Goal: Task Accomplishment & Management: Complete application form

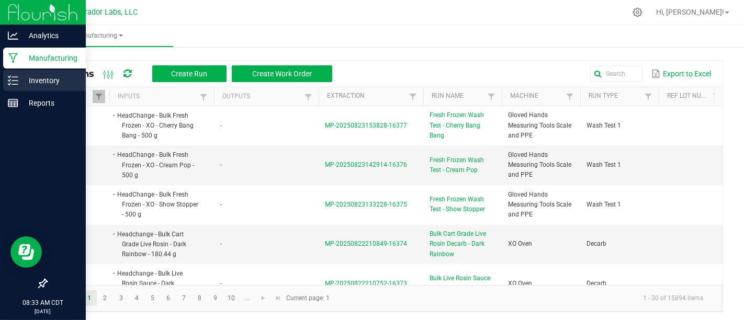
click at [10, 77] on icon at bounding box center [13, 80] width 10 height 10
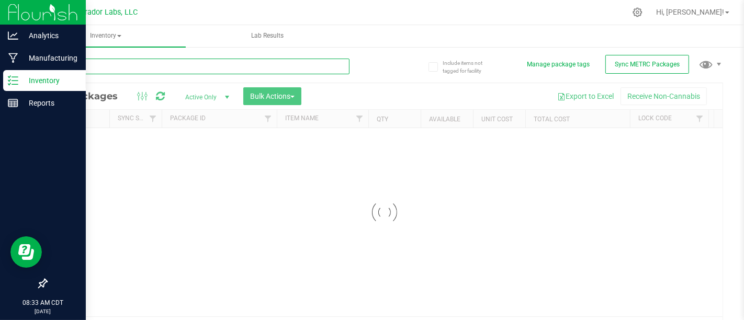
click at [283, 70] on input "text" at bounding box center [197, 67] width 303 height 16
type input "Bulk"
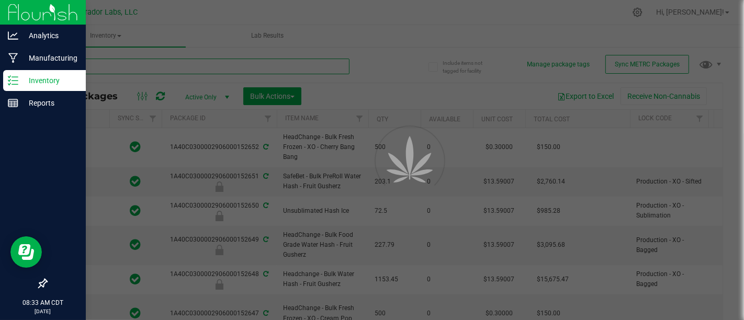
type input "[DATE]"
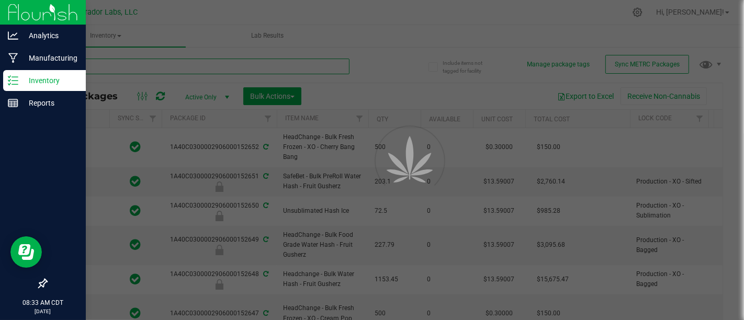
type input "[DATE]"
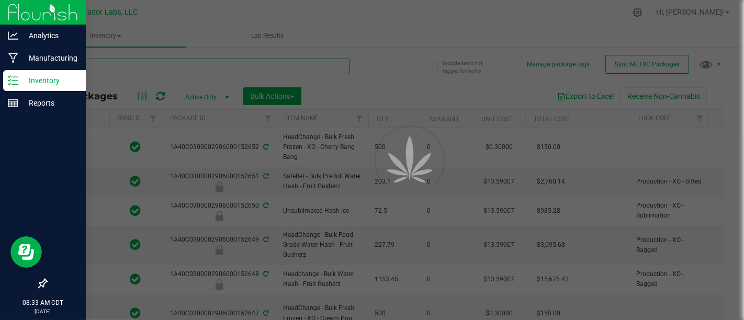
type input "[DATE]"
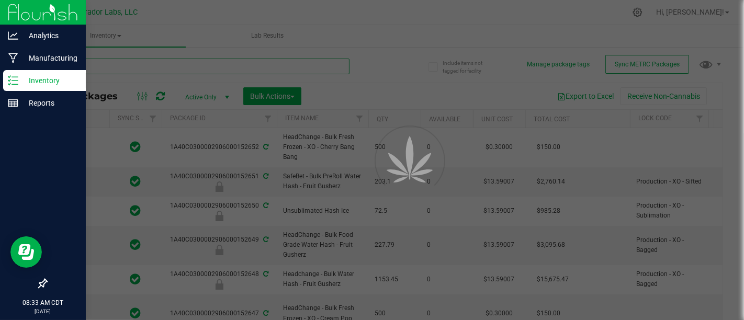
type input "[DATE]"
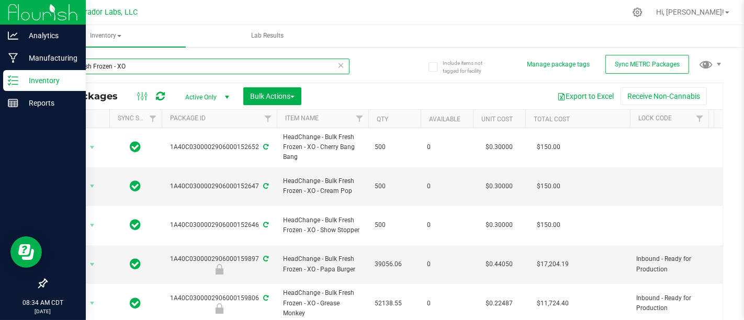
type input "Bulk Fresh Frozen - XO"
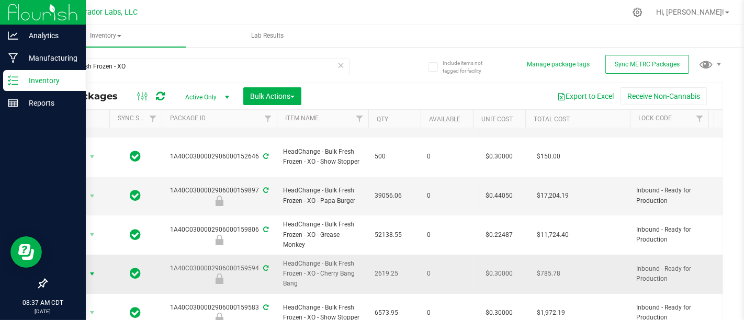
click at [73, 267] on span "Action" at bounding box center [71, 274] width 28 height 15
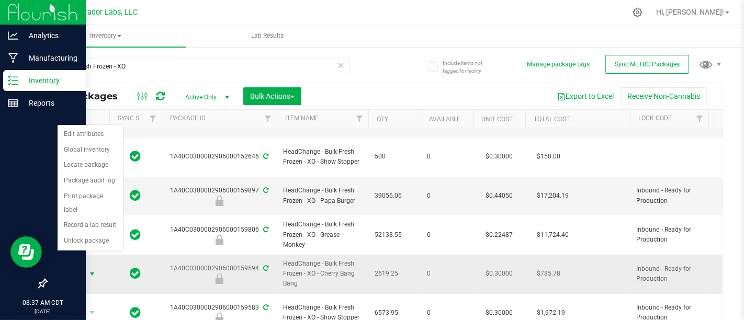
click at [73, 267] on span "Action" at bounding box center [71, 274] width 28 height 15
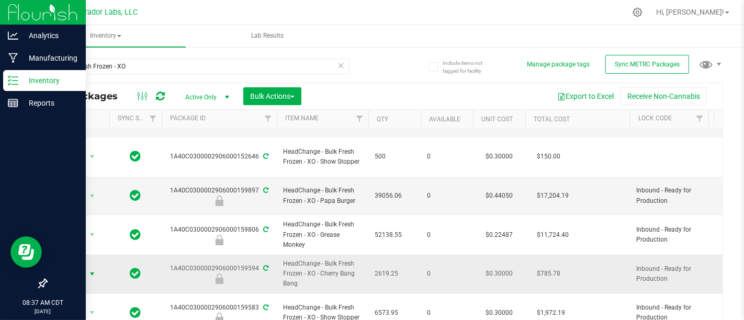
click at [97, 267] on span "select" at bounding box center [92, 274] width 13 height 15
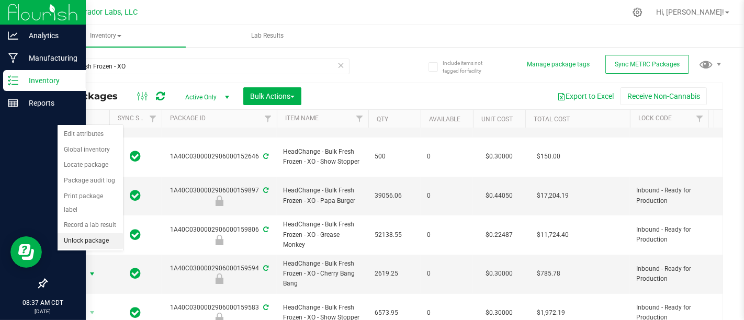
click at [101, 233] on li "Unlock package" at bounding box center [90, 241] width 65 height 16
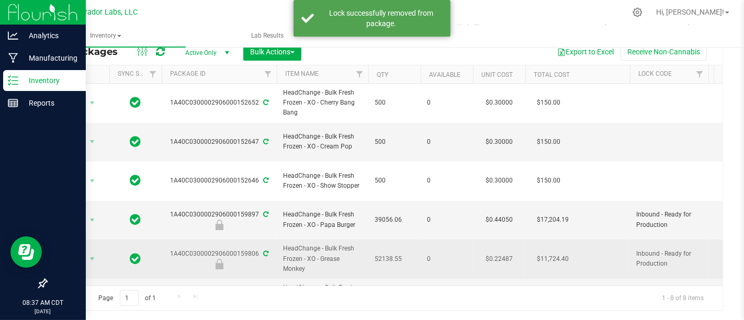
scroll to position [69, 0]
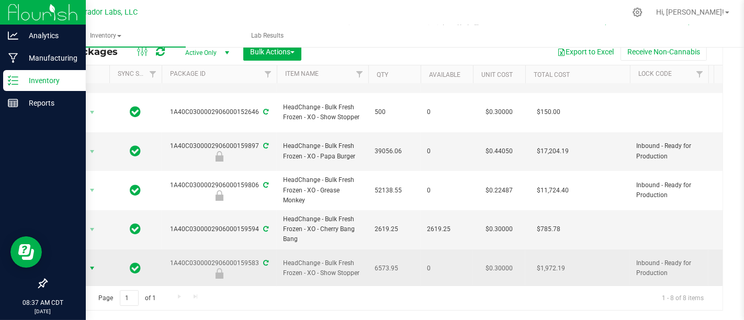
click at [79, 261] on span "Action" at bounding box center [71, 268] width 28 height 15
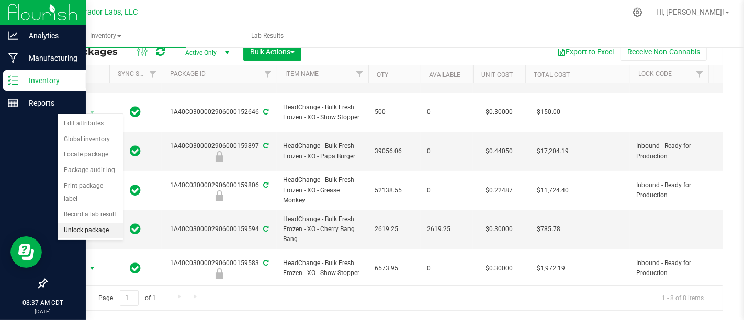
click at [95, 223] on li "Unlock package" at bounding box center [90, 231] width 65 height 16
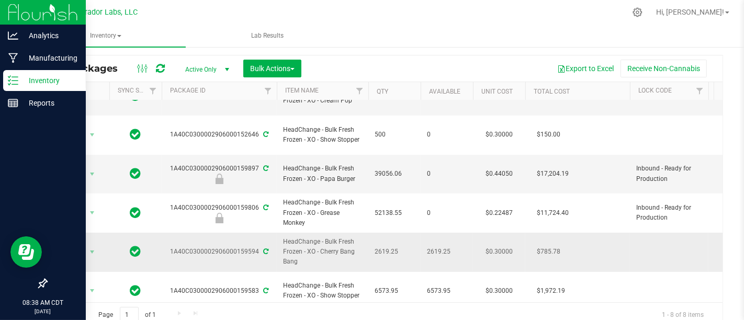
scroll to position [68, 0]
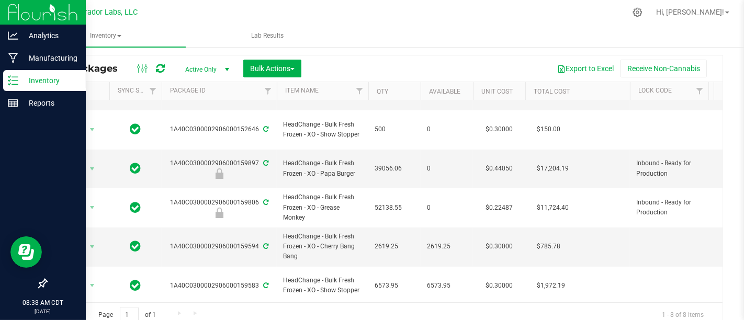
click at [84, 318] on span "Action" at bounding box center [71, 325] width 28 height 15
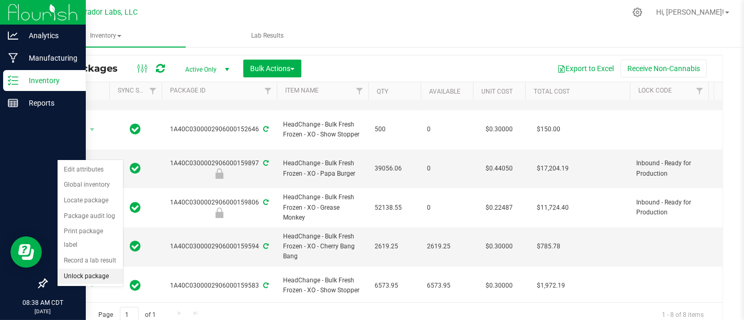
click at [100, 269] on li "Unlock package" at bounding box center [90, 277] width 65 height 16
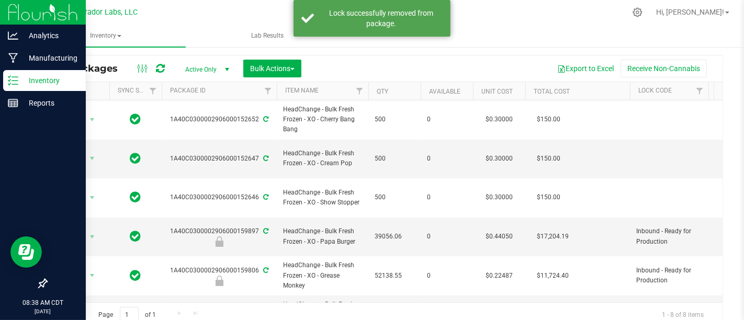
scroll to position [67, 0]
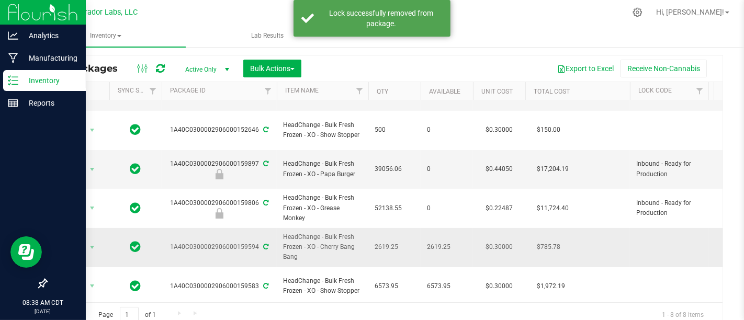
click at [80, 228] on td "Action Action Adjust qty Create package Edit attributes Global inventory Locate…" at bounding box center [78, 247] width 63 height 39
click at [88, 243] on span "select" at bounding box center [92, 247] width 8 height 8
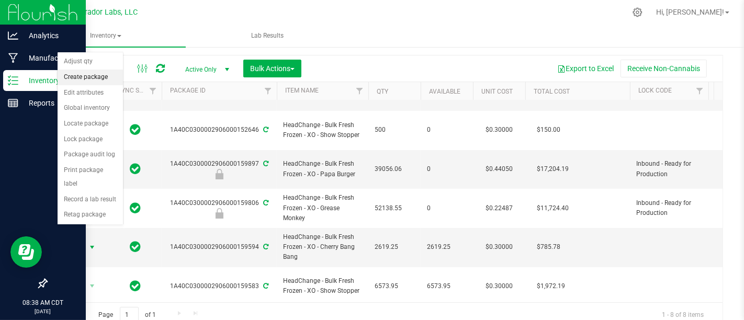
click at [107, 78] on li "Create package" at bounding box center [90, 78] width 65 height 16
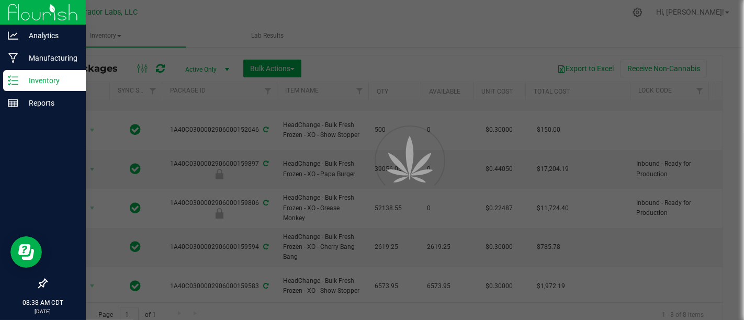
scroll to position [36, 0]
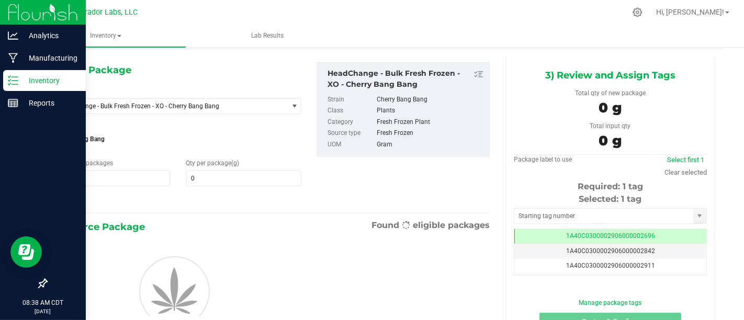
type input "0.0000"
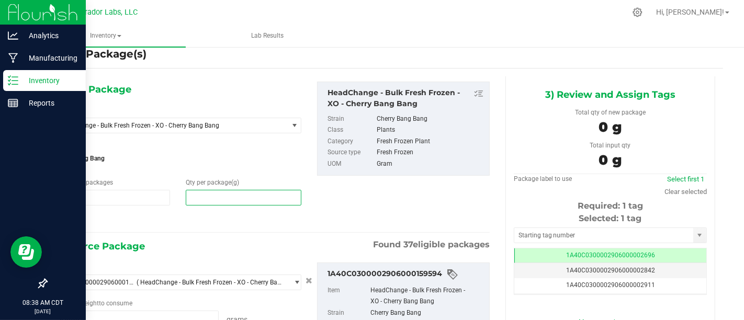
click at [243, 202] on span at bounding box center [244, 198] width 116 height 16
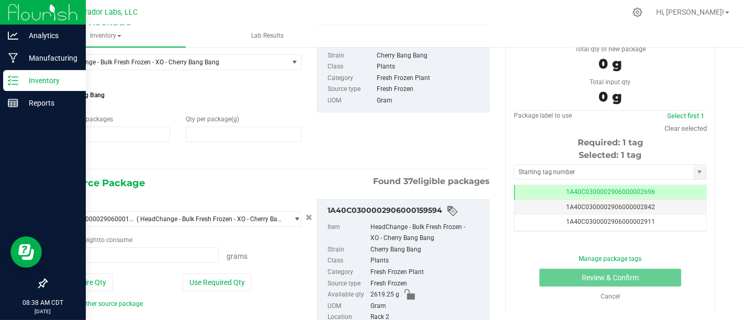
type input "0.0000"
click at [229, 171] on div "1) New Package Select Item HeadChange - Bulk Fresh Frozen - XO - Cherry Bang Ba…" at bounding box center [272, 187] width 452 height 349
click at [246, 133] on span at bounding box center [244, 135] width 116 height 16
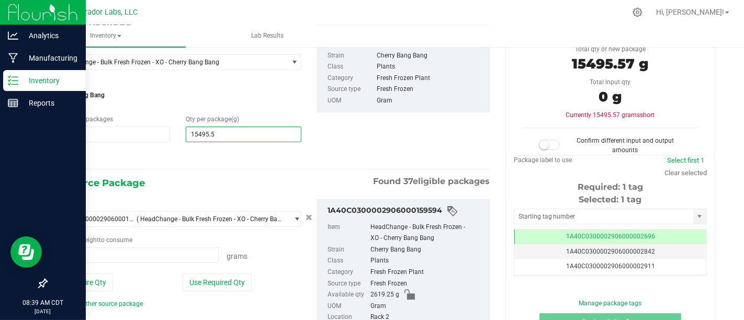
type input "15495.57"
type input "15,495.5700"
click at [259, 175] on div "2) Source Package Found 37 eligible packages" at bounding box center [272, 183] width 436 height 16
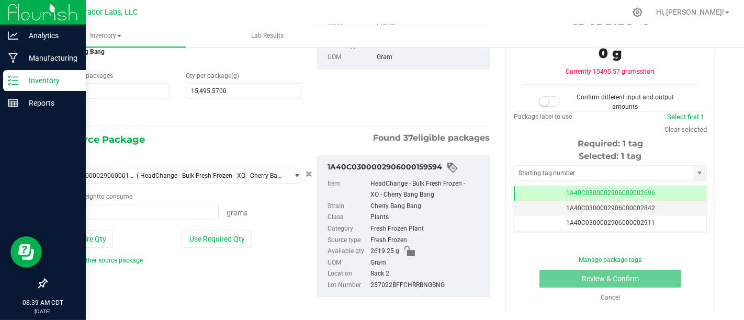
scroll to position [124, 0]
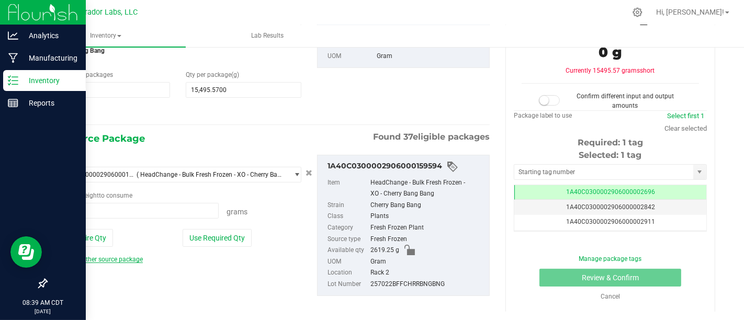
click at [89, 257] on link "Add another source package" at bounding box center [98, 259] width 89 height 7
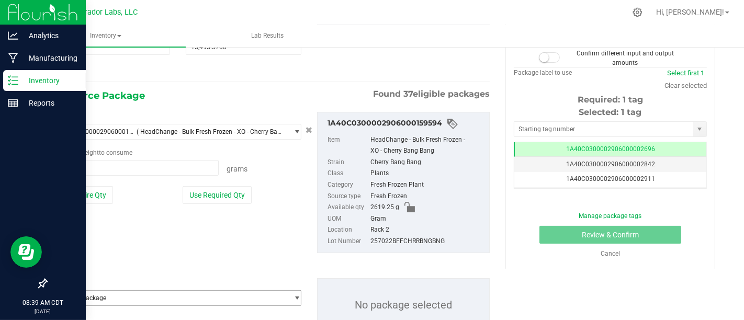
scroll to position [206, 0]
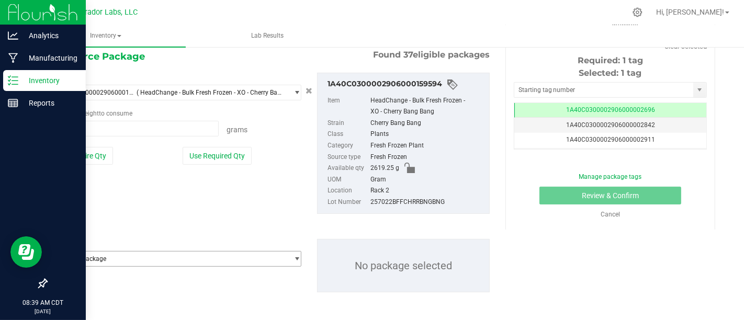
click at [294, 255] on span "select" at bounding box center [297, 259] width 8 height 8
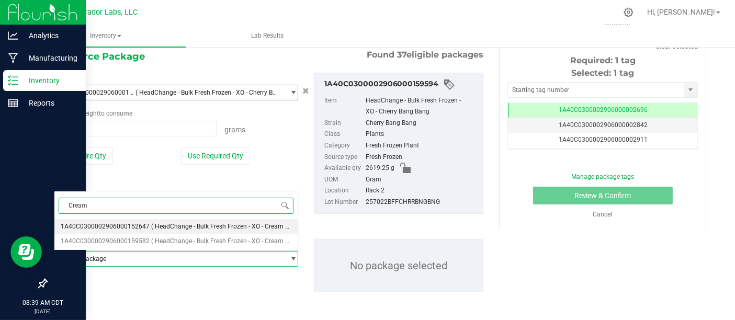
type input "Cream"
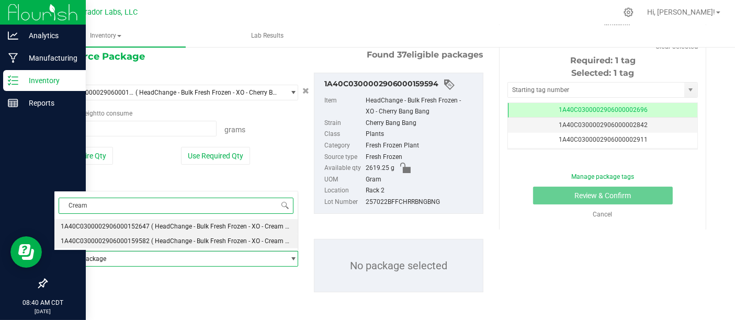
click at [174, 240] on span "( HeadChange - Bulk Fresh Frozen - XO - Cream Pop )" at bounding box center [225, 241] width 149 height 7
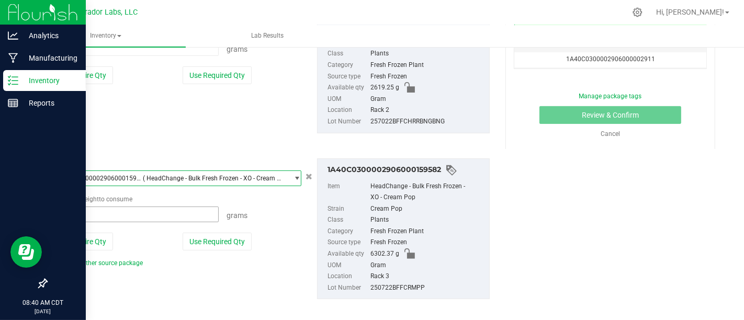
scroll to position [287, 0]
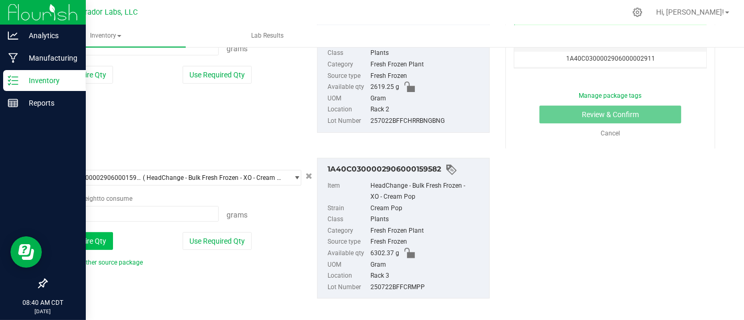
click at [87, 242] on button "Use Entire Qty" at bounding box center [83, 241] width 59 height 18
type input "6302.3700 g"
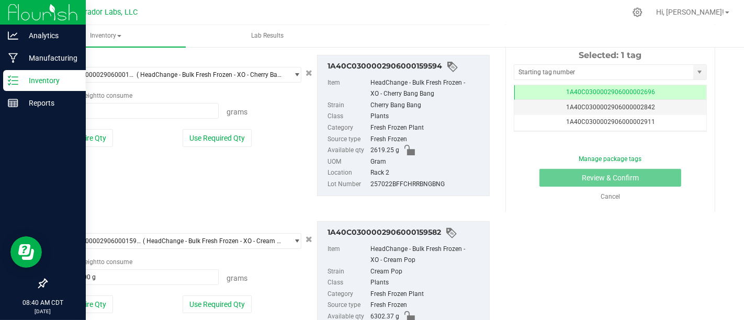
scroll to position [223, 0]
click at [216, 134] on button "Use Required Qty" at bounding box center [217, 139] width 69 height 18
type input "2619.2500 g"
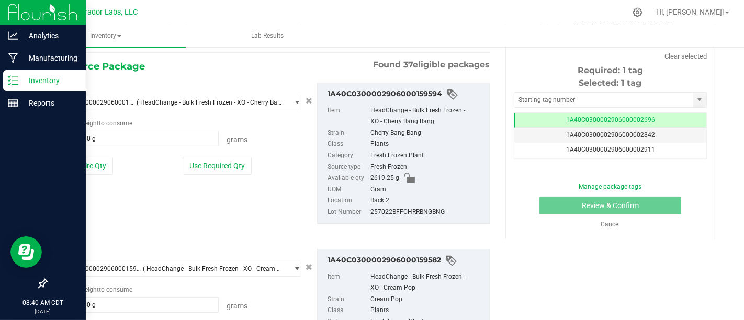
scroll to position [196, 0]
click at [89, 157] on button "Use Entire Qty" at bounding box center [83, 166] width 59 height 18
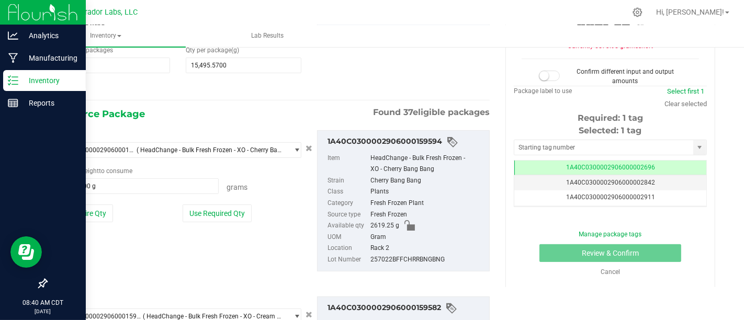
scroll to position [294, 0]
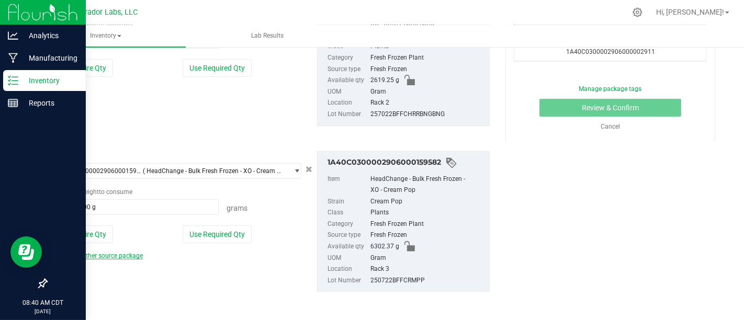
click at [111, 253] on link "Add another source package" at bounding box center [98, 255] width 89 height 7
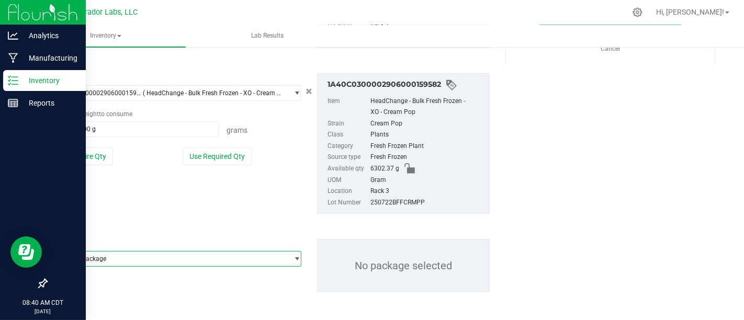
click at [155, 252] on span "Select package" at bounding box center [170, 259] width 233 height 15
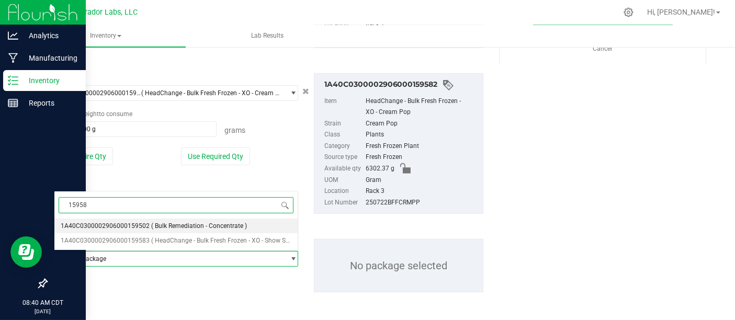
type input "159583"
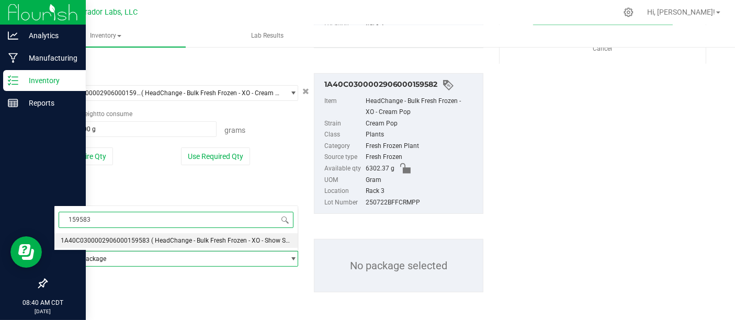
click at [222, 242] on span "( HeadChange - Bulk Fresh Frozen - XO - Show Stopper )" at bounding box center [229, 240] width 156 height 7
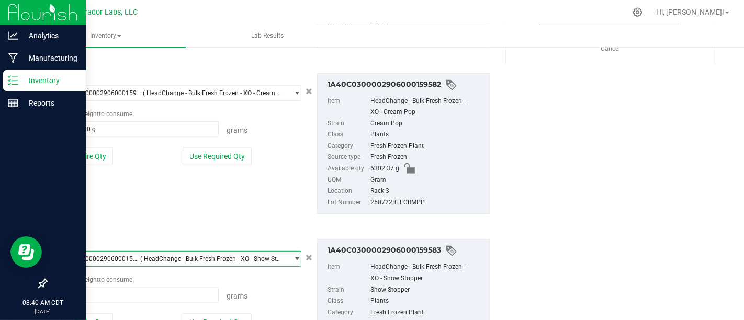
scroll to position [460, 0]
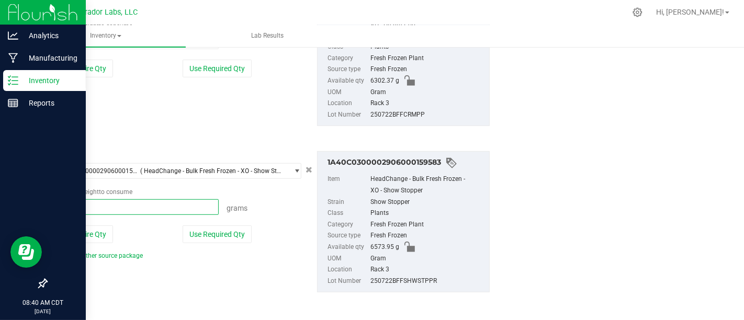
click at [176, 205] on span at bounding box center [136, 207] width 165 height 16
click at [89, 234] on button "Use Entire Qty" at bounding box center [83, 234] width 59 height 18
type input "6573.9500 g"
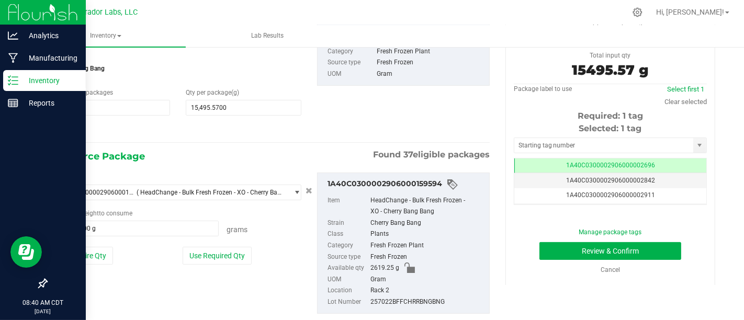
scroll to position [106, 0]
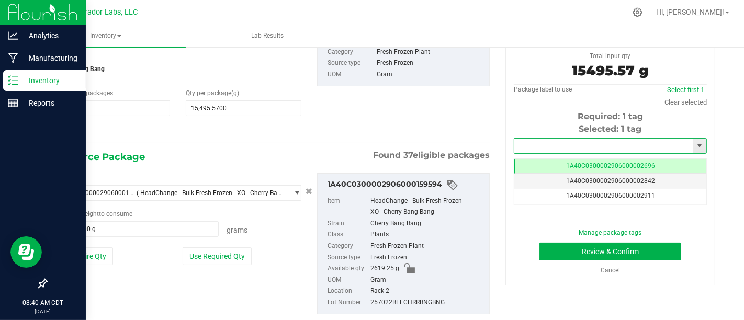
click at [618, 141] on input "text" at bounding box center [603, 146] width 179 height 15
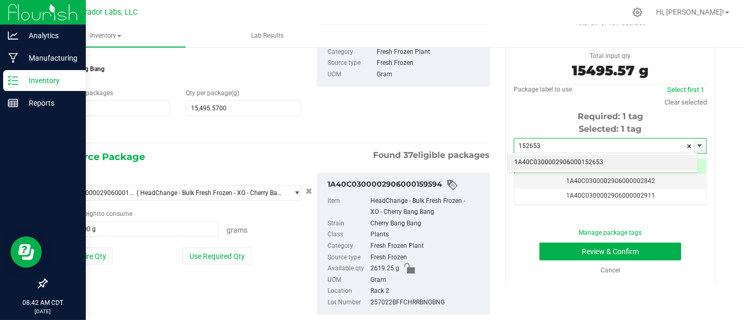
click at [626, 162] on li "1A40C0300002906000152653" at bounding box center [602, 163] width 189 height 16
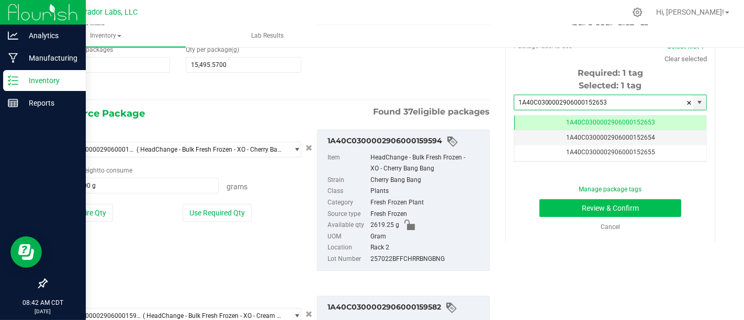
scroll to position [150, 0]
type input "1A40C0300002906000152653"
click at [642, 204] on button "Review & Confirm" at bounding box center [610, 208] width 142 height 18
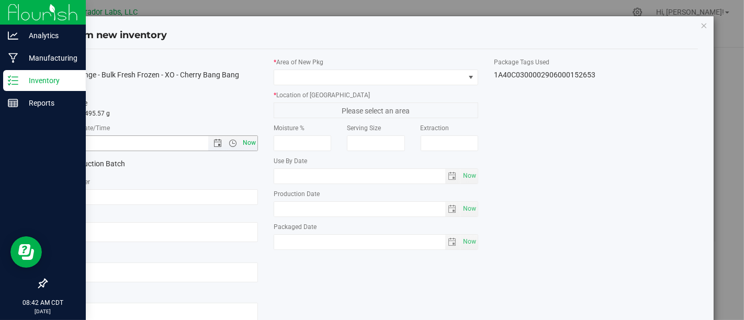
click at [245, 141] on span "Now" at bounding box center [250, 143] width 18 height 15
type input "[DATE] 8:42 AM"
click at [64, 170] on div "Production Batch" at bounding box center [101, 164] width 110 height 16
click at [62, 165] on span at bounding box center [58, 164] width 9 height 9
click at [0, 0] on input "Production Batch" at bounding box center [0, 0] width 0 height 0
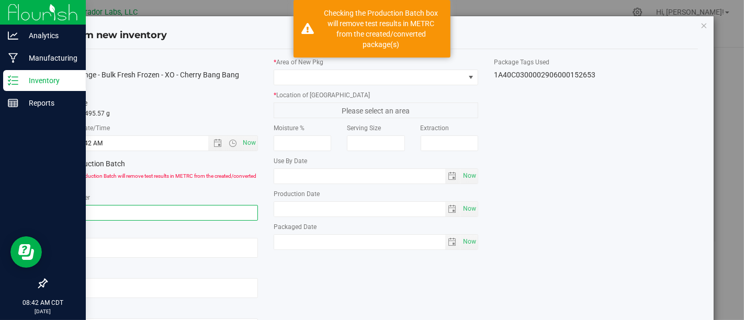
click at [173, 213] on input "text" at bounding box center [156, 213] width 204 height 16
click at [227, 210] on input "text" at bounding box center [156, 213] width 204 height 16
click at [255, 189] on div "Item Name HeadChange - Bulk Fresh Frozen - XO - Cherry Bang Bang Total Qty 1 pa…" at bounding box center [156, 202] width 220 height 289
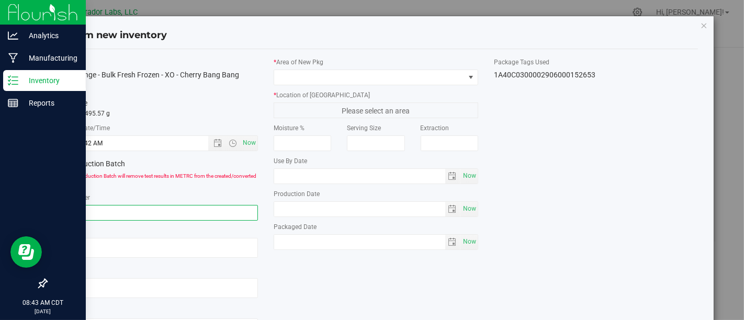
click at [225, 206] on input "text" at bounding box center [156, 213] width 204 height 16
type input "250825CHRRBNGBNG"
click at [353, 291] on div "Item Name HeadChange - Bulk Fresh Frozen - XO - Cherry Bang Bang Total Qty 1 pa…" at bounding box center [376, 202] width 660 height 289
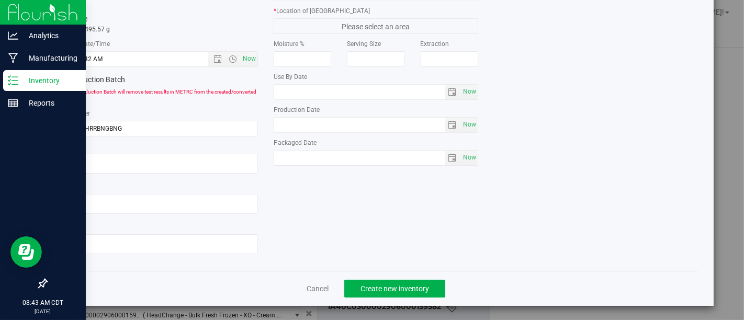
scroll to position [0, 0]
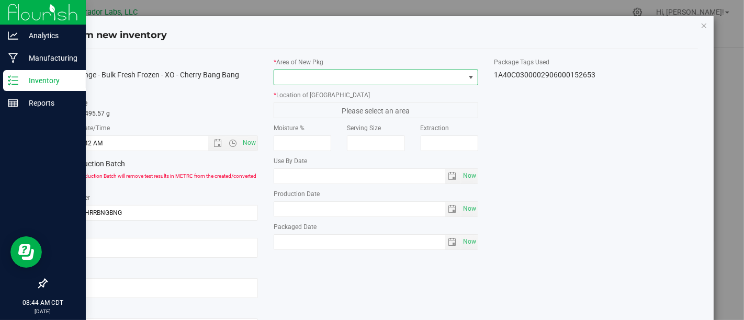
click at [419, 71] on span at bounding box center [369, 77] width 190 height 15
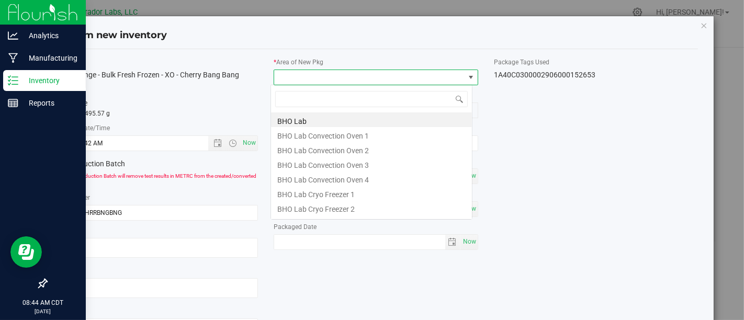
scroll to position [15, 201]
type input "Xo"
click at [381, 178] on li "XO Lab" at bounding box center [371, 178] width 201 height 15
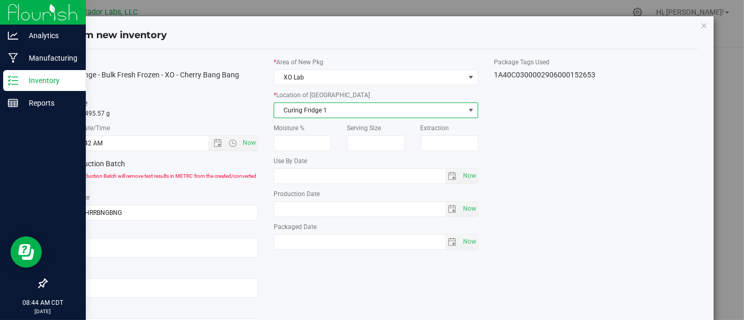
click at [415, 111] on span "Curing Fridge 1" at bounding box center [369, 110] width 190 height 15
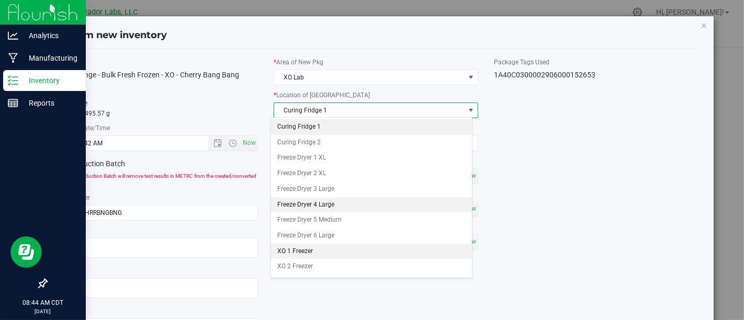
scroll to position [41, 0]
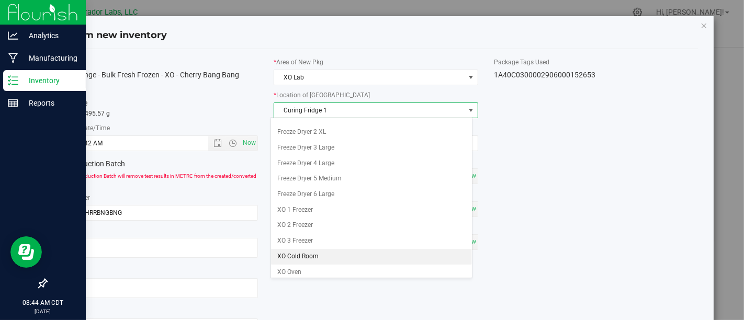
click at [374, 249] on li "XO Cold Room" at bounding box center [371, 257] width 201 height 16
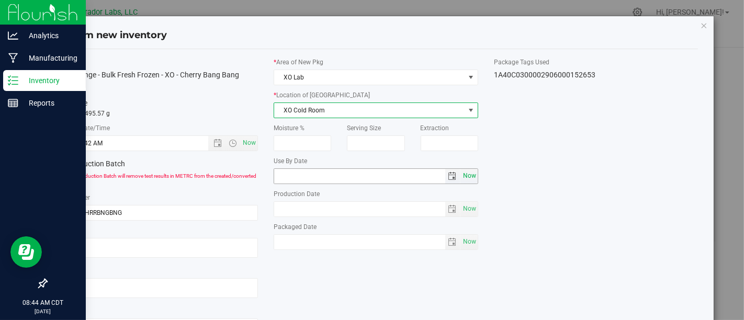
click at [467, 170] on span "Now" at bounding box center [469, 175] width 18 height 15
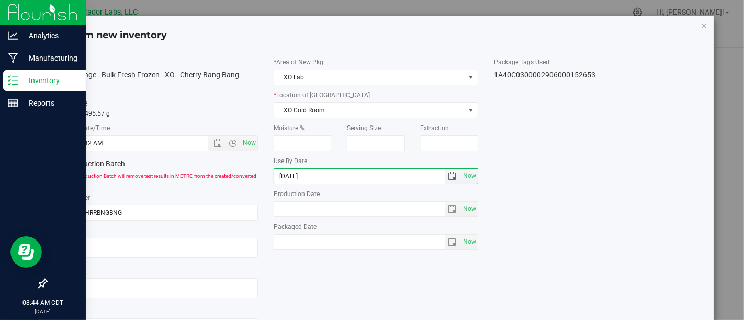
click at [290, 177] on input "[DATE]" at bounding box center [359, 176] width 171 height 15
type input "[DATE]"
click at [460, 209] on span "Now" at bounding box center [469, 208] width 18 height 15
type input "[DATE]"
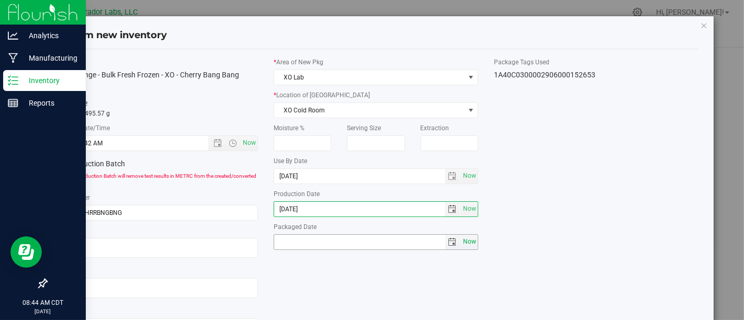
click at [469, 244] on span "Now" at bounding box center [469, 241] width 18 height 15
type input "[DATE]"
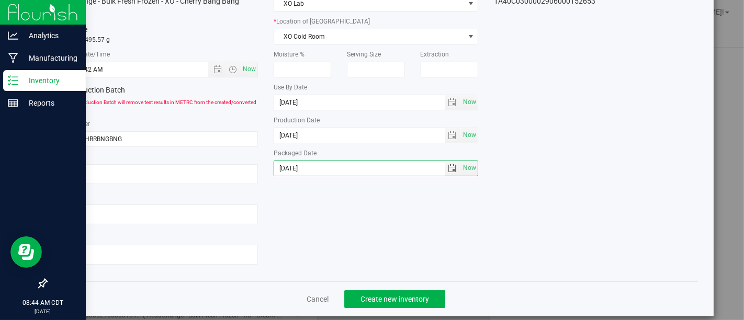
scroll to position [84, 0]
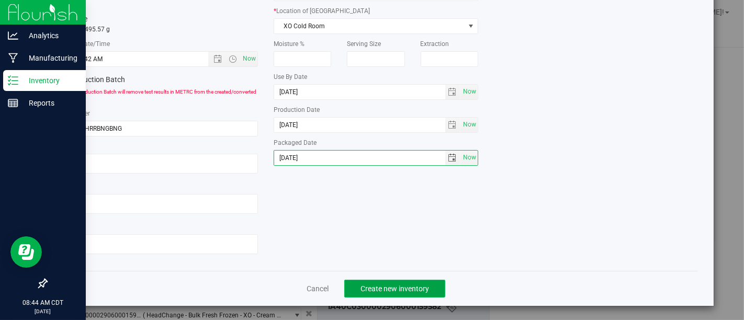
click at [399, 285] on span "Create new inventory" at bounding box center [394, 289] width 69 height 8
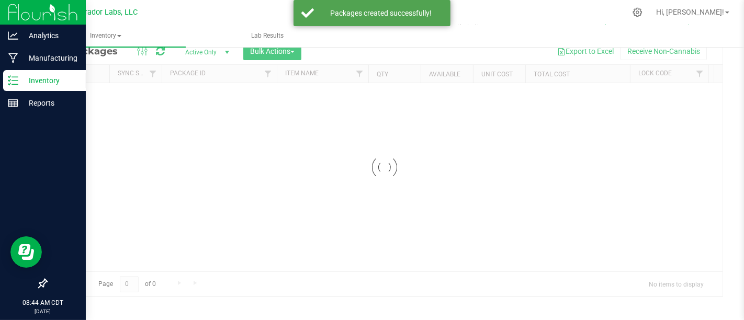
scroll to position [44, 0]
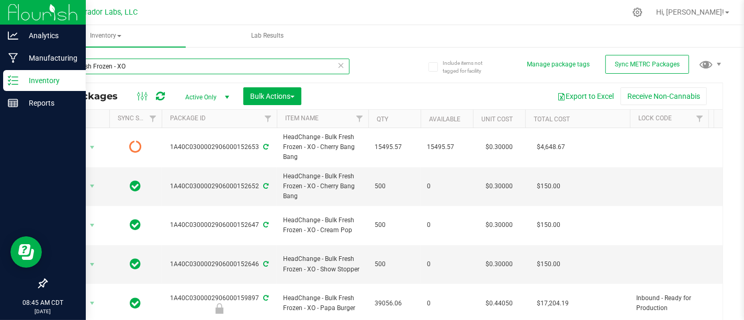
click at [194, 62] on input "Bulk Fresh Frozen - XO" at bounding box center [197, 67] width 303 height 16
type input "B"
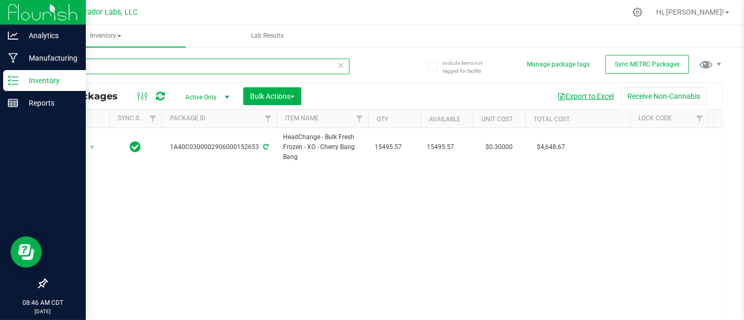
type input "152653"
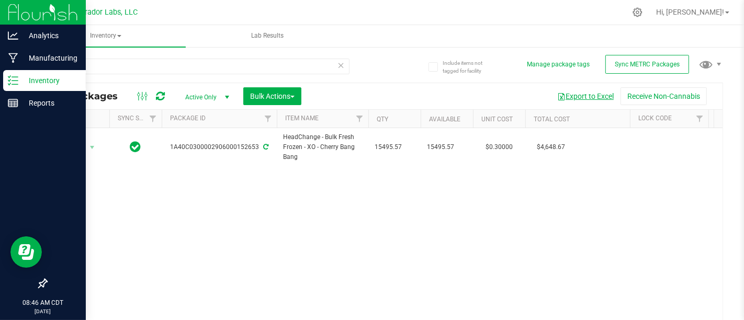
click at [556, 90] on button "Export to Excel" at bounding box center [585, 96] width 70 height 18
click at [7, 58] on div "Manufacturing" at bounding box center [44, 58] width 83 height 21
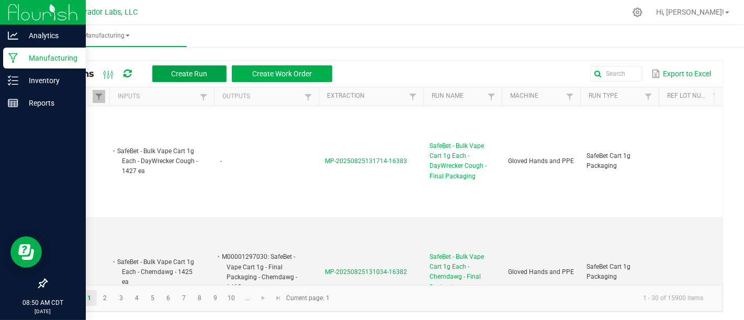
click at [187, 77] on span "Create Run" at bounding box center [189, 74] width 36 height 8
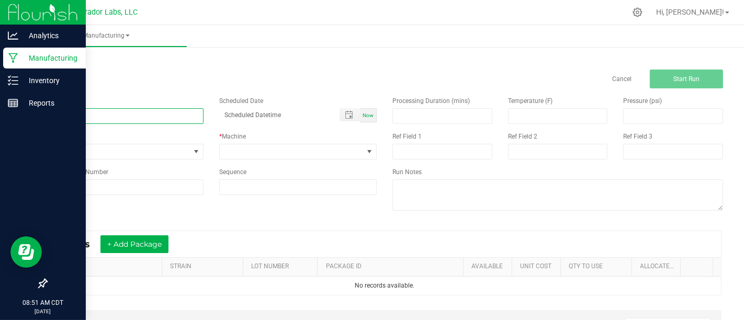
click at [170, 110] on input at bounding box center [124, 116] width 157 height 16
type input "Bulk Fresh Frozen Washing - Blend"
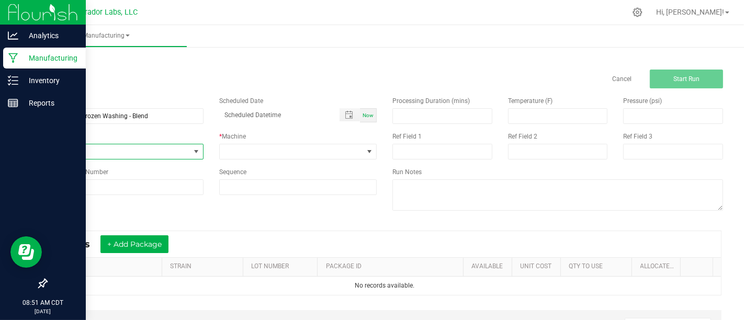
click at [170, 147] on span "None" at bounding box center [118, 151] width 143 height 15
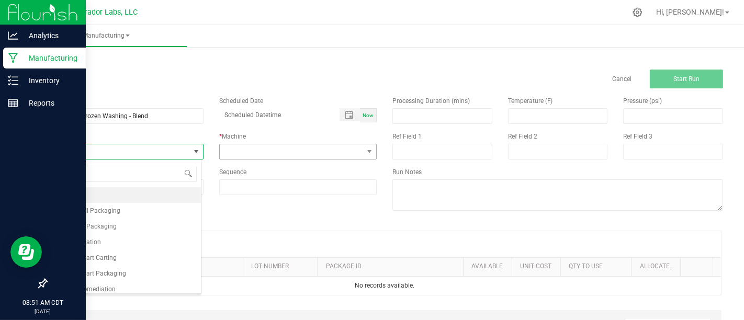
scroll to position [15, 155]
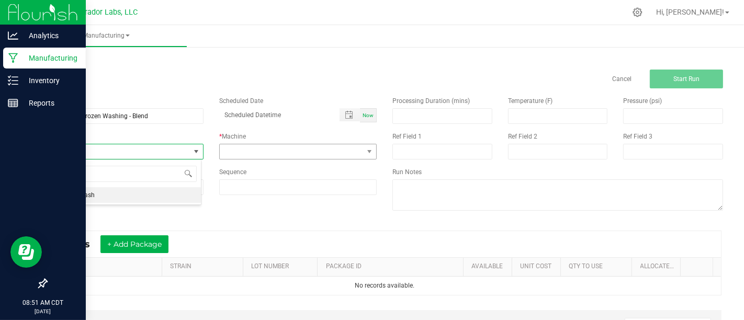
type input "MAchine"
click at [172, 199] on li "Machine Wash" at bounding box center [124, 195] width 154 height 16
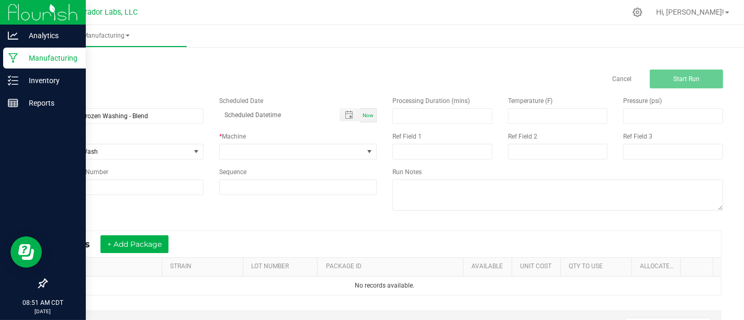
click at [264, 161] on div "Name Bulk Fresh Frozen Washing - Blend Scheduled Date Now Run Type Machine Wash…" at bounding box center [211, 145] width 346 height 115
click at [275, 155] on span at bounding box center [291, 151] width 143 height 15
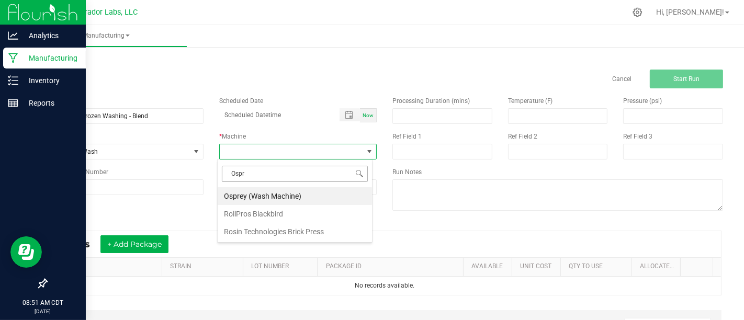
type input "Ospre"
click at [313, 197] on li "Osprey (Wash Machine)" at bounding box center [295, 196] width 154 height 18
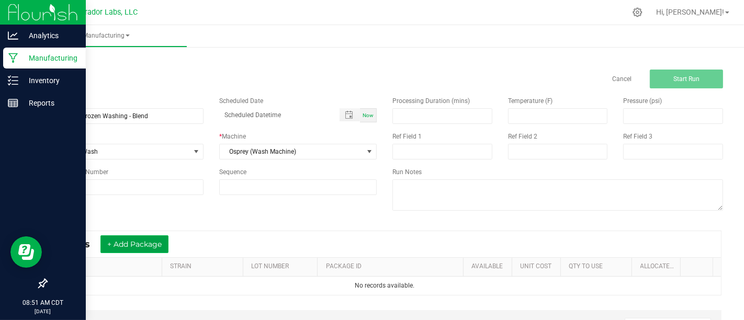
click at [136, 244] on button "+ Add Package" at bounding box center [134, 244] width 68 height 18
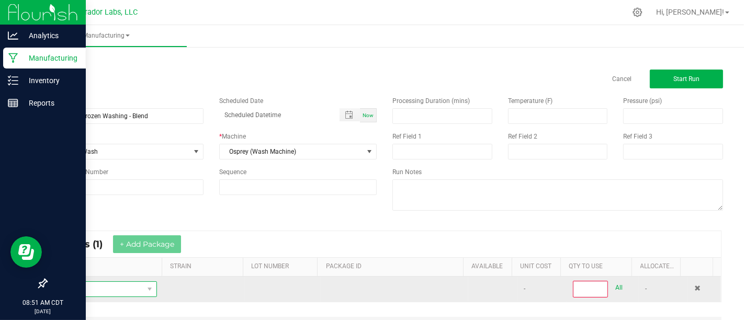
click at [135, 287] on span "NO DATA FOUND" at bounding box center [99, 289] width 88 height 15
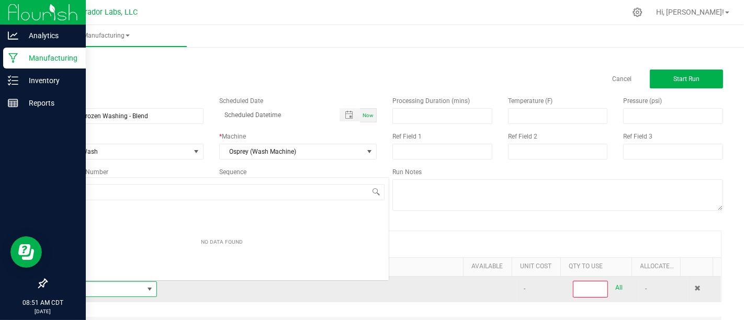
scroll to position [15, 98]
type input "Cherry Bang Bang"
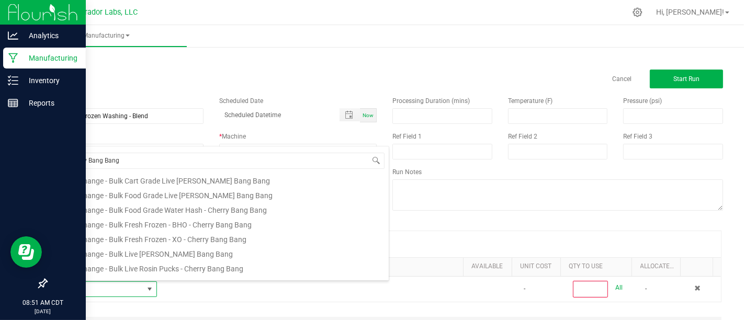
scroll to position [48, 0]
click at [303, 240] on li "HeadChange - Bulk Fresh Frozen - XO - Cherry Bang Bang" at bounding box center [222, 236] width 334 height 15
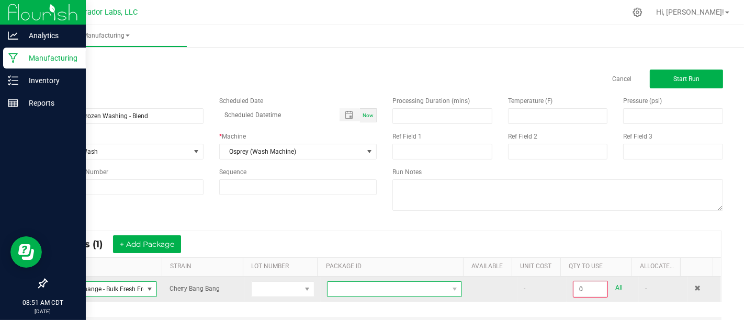
click at [360, 282] on span at bounding box center [388, 289] width 121 height 15
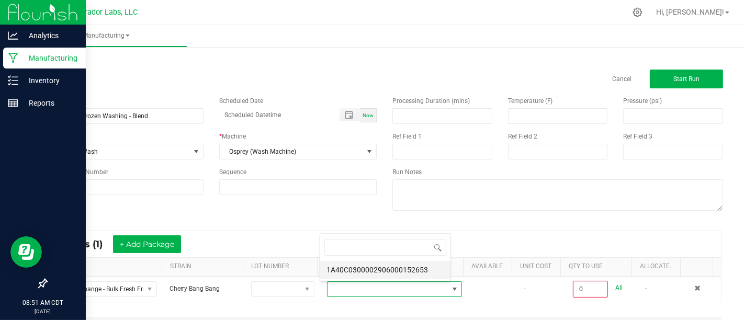
click at [375, 268] on li "1A40C0300002906000152653" at bounding box center [385, 270] width 130 height 18
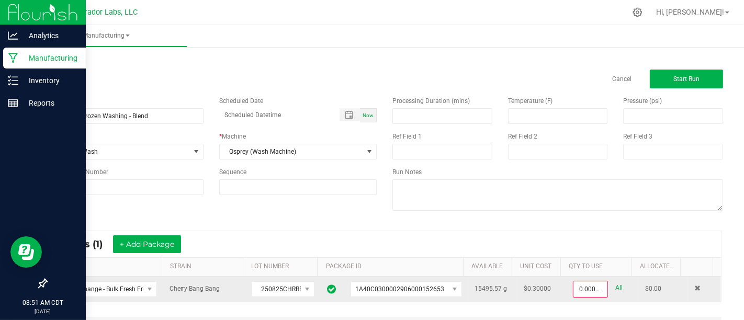
click at [615, 286] on link "All" at bounding box center [618, 288] width 7 height 14
type input "15495.5700 g"
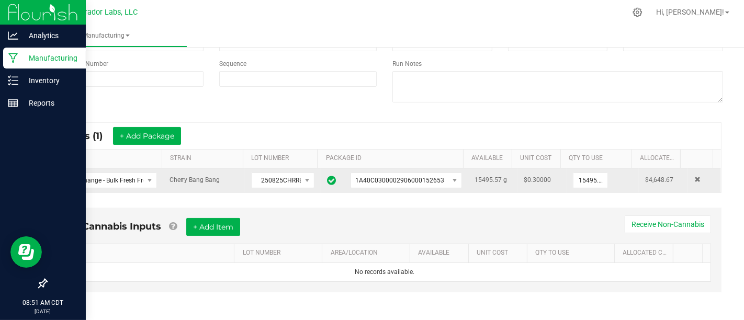
scroll to position [0, 0]
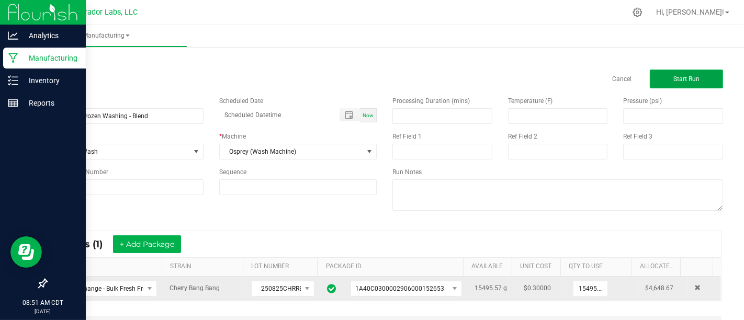
click at [681, 78] on span "Start Run" at bounding box center [686, 78] width 26 height 7
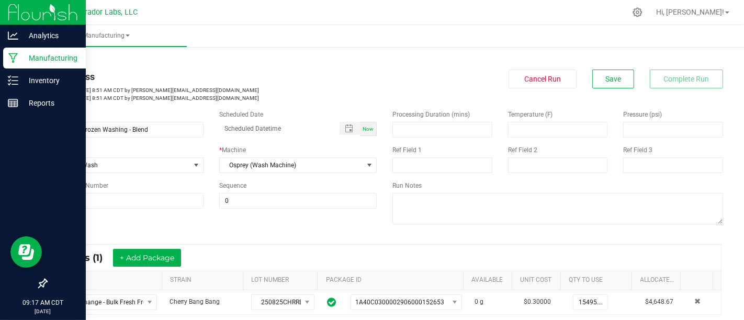
scroll to position [2, 0]
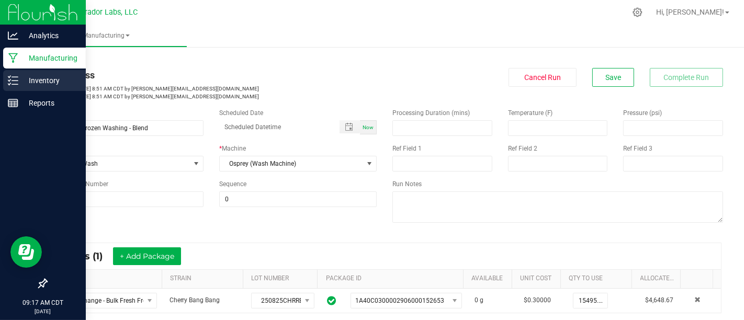
click at [28, 73] on div "Inventory" at bounding box center [44, 80] width 83 height 21
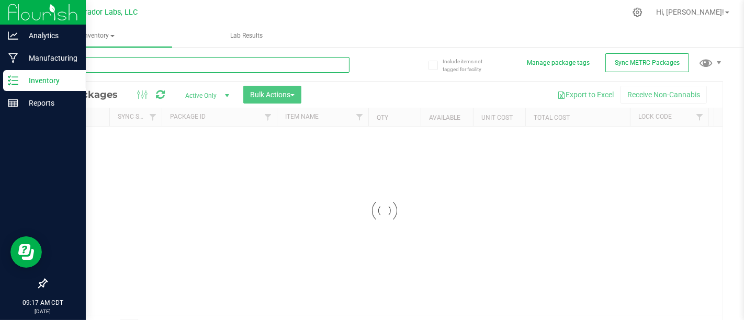
click at [197, 58] on input "text" at bounding box center [197, 65] width 303 height 16
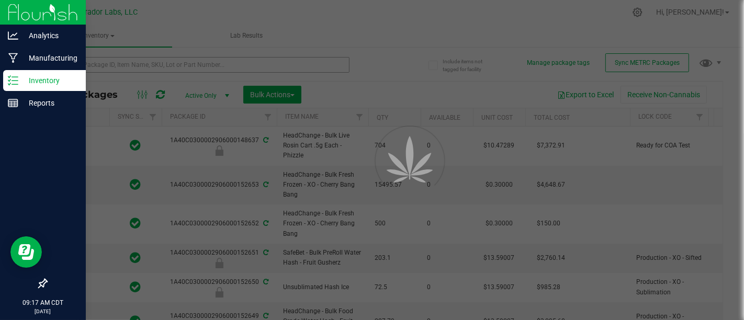
type input "[DATE]"
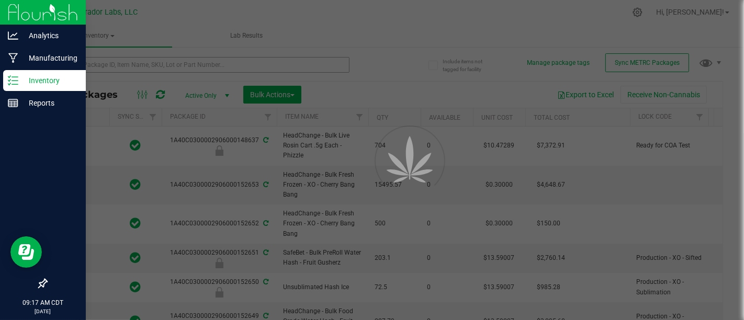
type input "[DATE]"
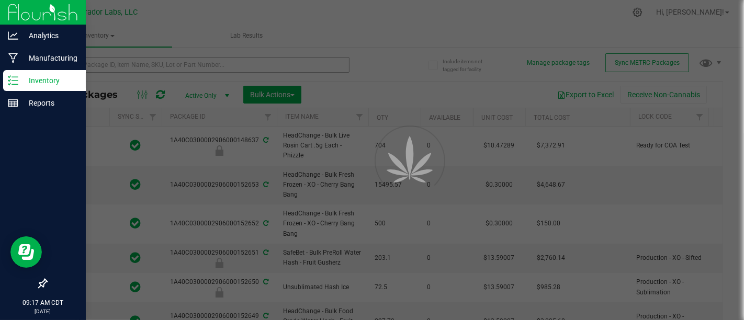
type input "[DATE]"
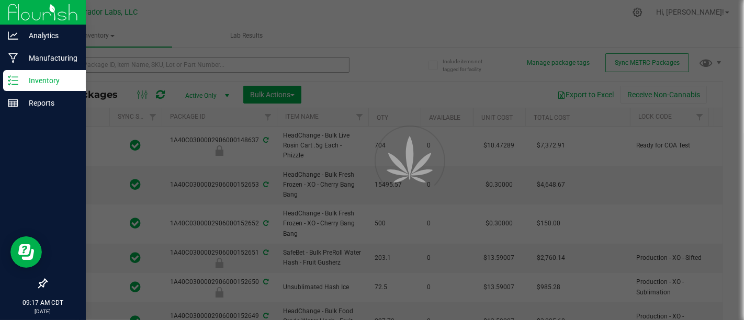
type input "[DATE]"
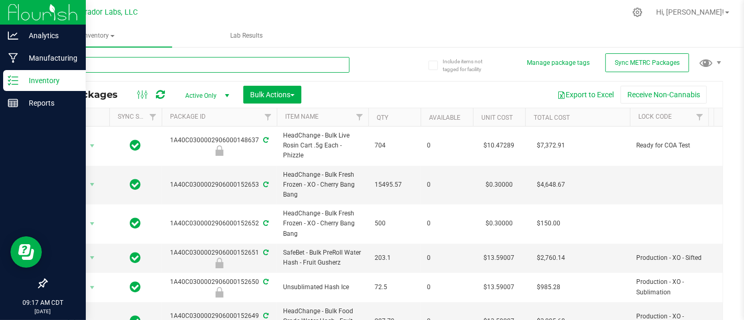
click at [197, 58] on input "text" at bounding box center [197, 65] width 303 height 16
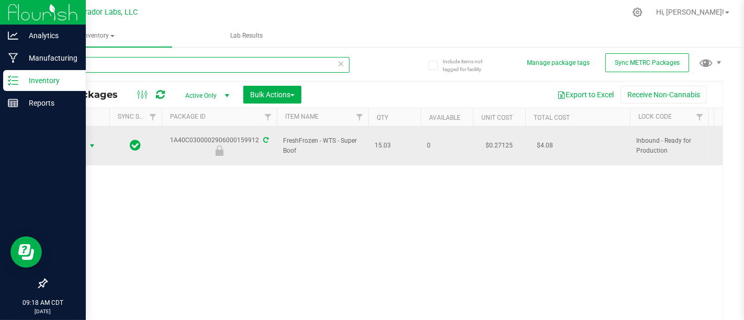
type input "159912"
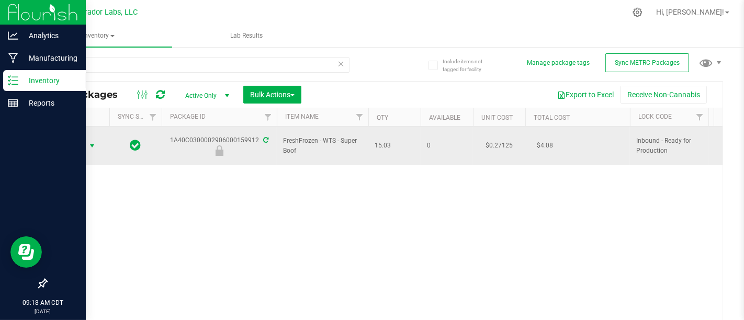
click at [74, 141] on span "Action" at bounding box center [71, 146] width 28 height 15
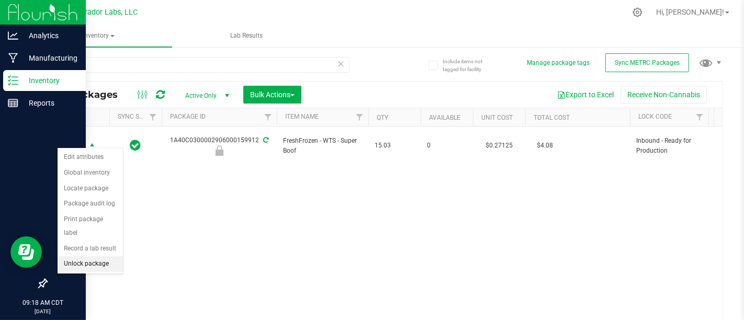
click at [105, 256] on li "Unlock package" at bounding box center [90, 264] width 65 height 16
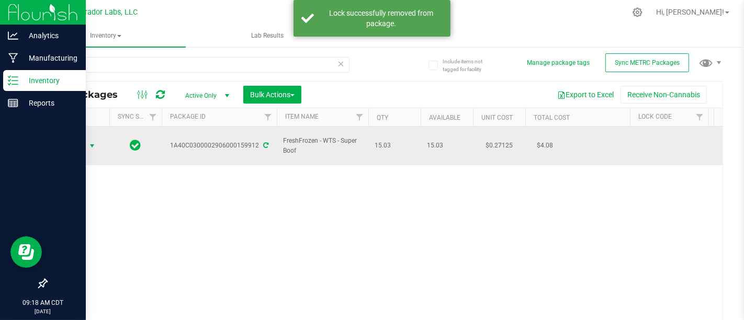
click at [72, 140] on span "Action" at bounding box center [71, 146] width 28 height 15
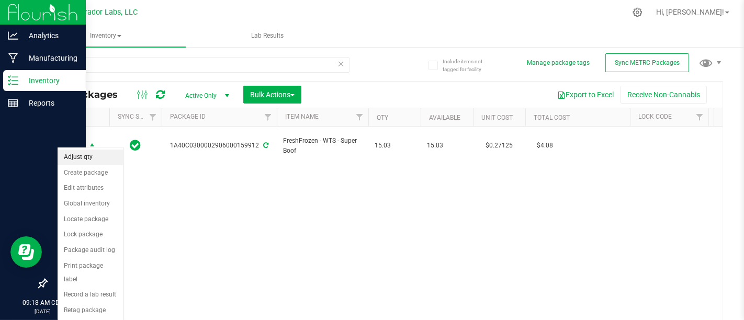
click at [89, 156] on li "Adjust qty" at bounding box center [90, 158] width 65 height 16
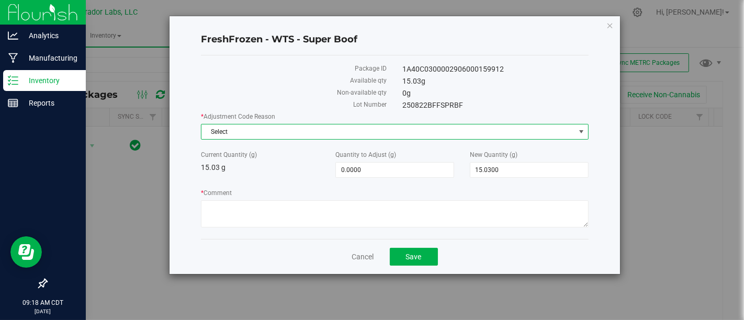
click at [425, 125] on span "Select" at bounding box center [387, 132] width 373 height 15
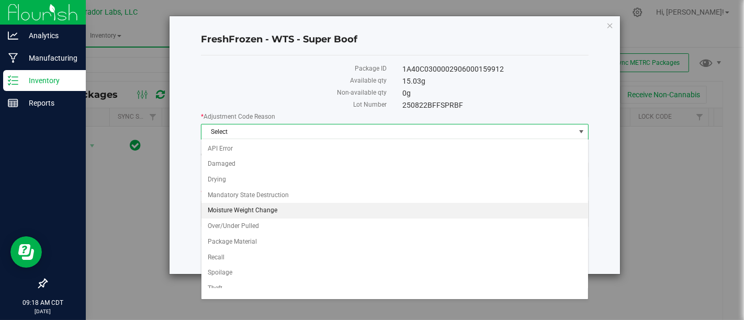
scroll to position [36, 0]
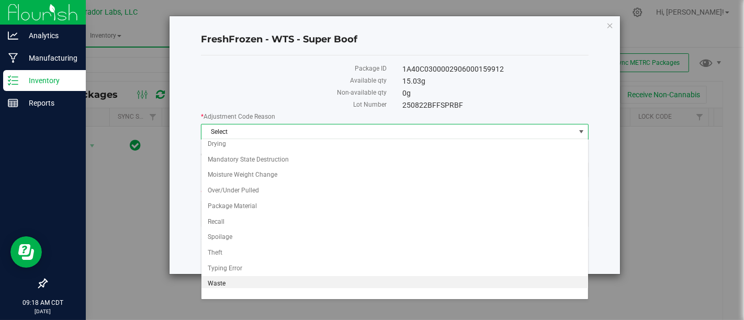
click at [336, 279] on li "Waste" at bounding box center [394, 284] width 387 height 16
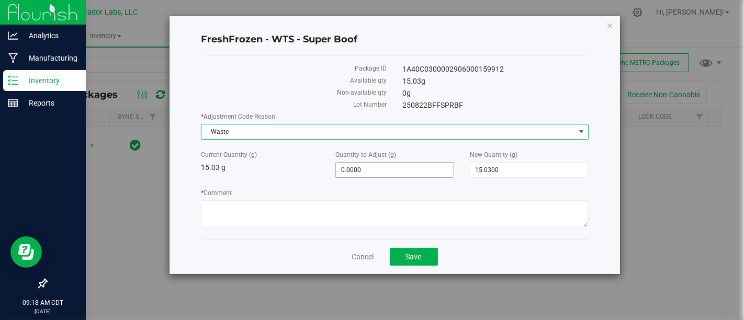
click at [396, 162] on span "0.0000 0" at bounding box center [394, 170] width 119 height 16
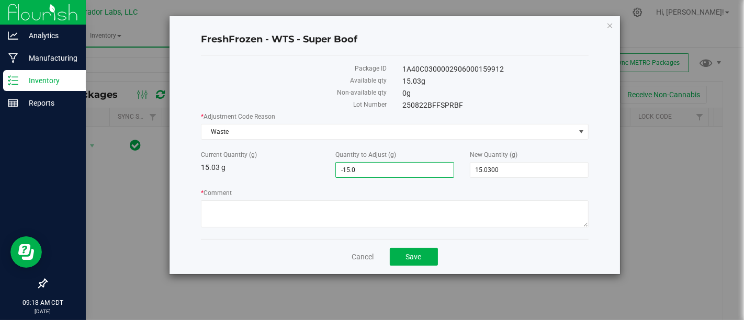
type input "-15.03"
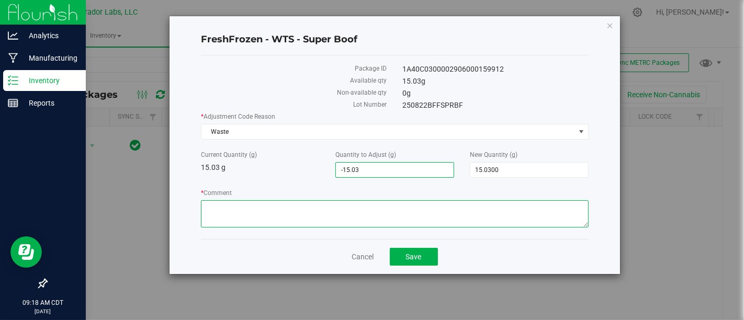
type input "-15.0300"
type input "0.0000"
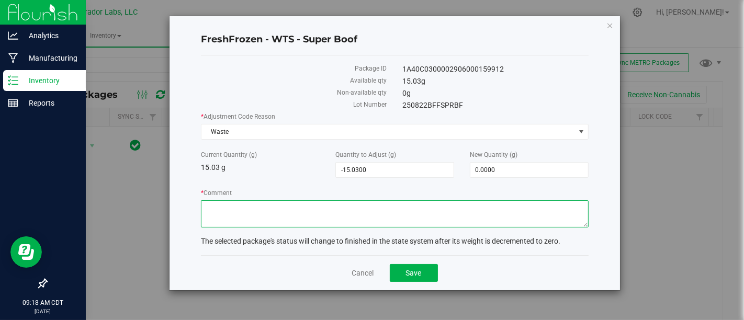
click at [421, 217] on textarea "* Comment" at bounding box center [394, 213] width 387 height 27
paste textarea "Used 15 grams for wash test material was soaked in ice water in a [PERSON_NAME]…"
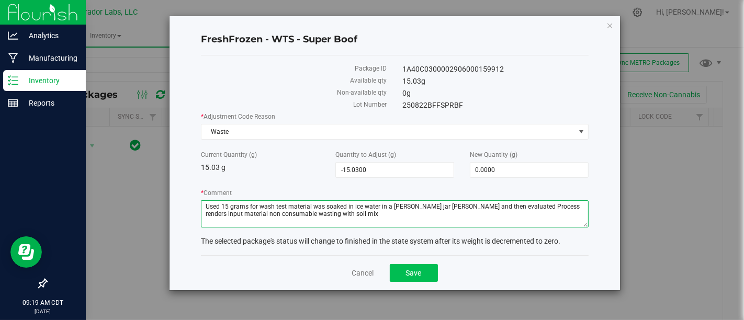
type textarea "Used 15 grams for wash test material was soaked in ice water in a [PERSON_NAME]…"
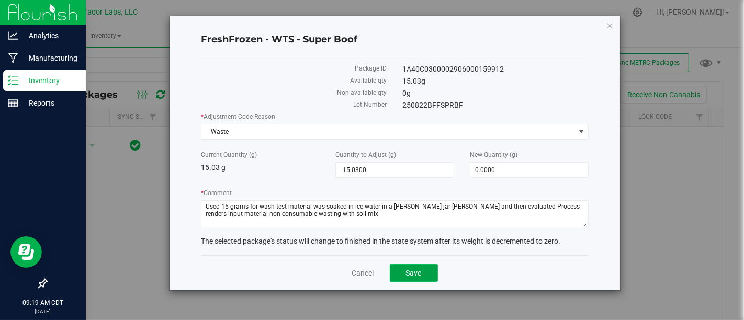
click at [421, 274] on span "Save" at bounding box center [414, 273] width 16 height 8
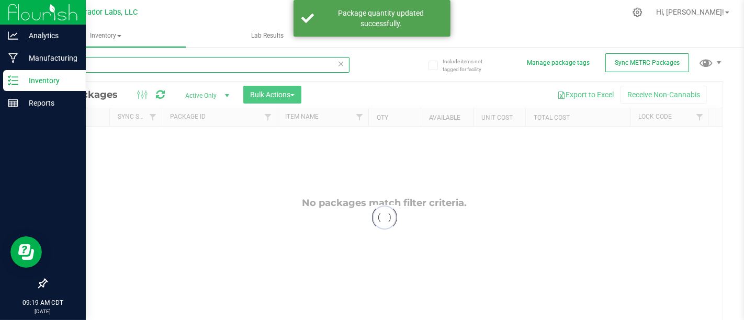
click at [226, 66] on input "159912" at bounding box center [197, 65] width 303 height 16
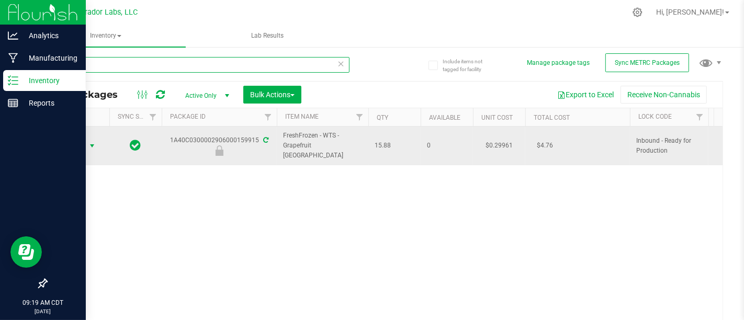
type input "159915"
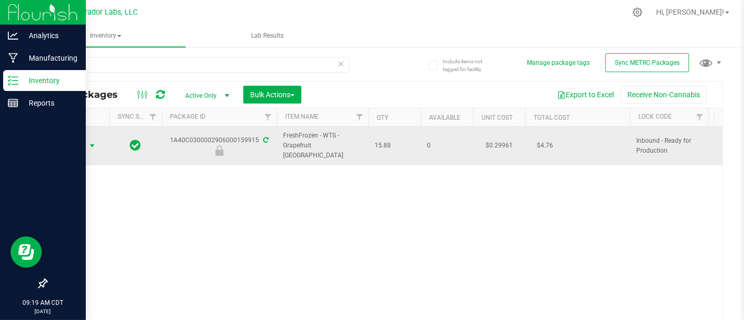
click at [87, 139] on span "select" at bounding box center [92, 146] width 13 height 15
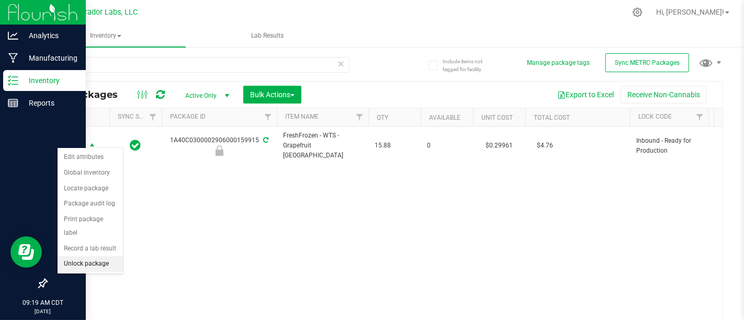
click at [93, 256] on li "Unlock package" at bounding box center [90, 264] width 65 height 16
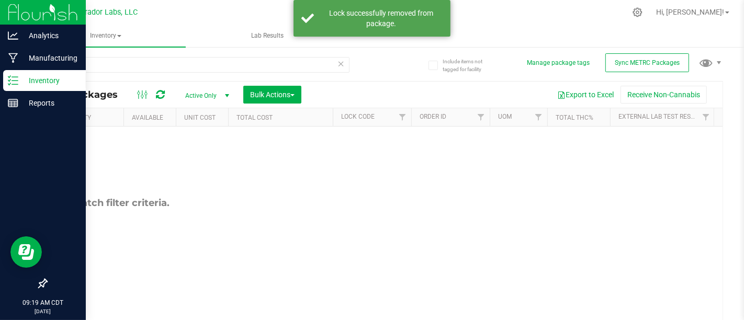
scroll to position [0, 356]
click at [522, 116] on span "Filter" at bounding box center [526, 117] width 8 height 8
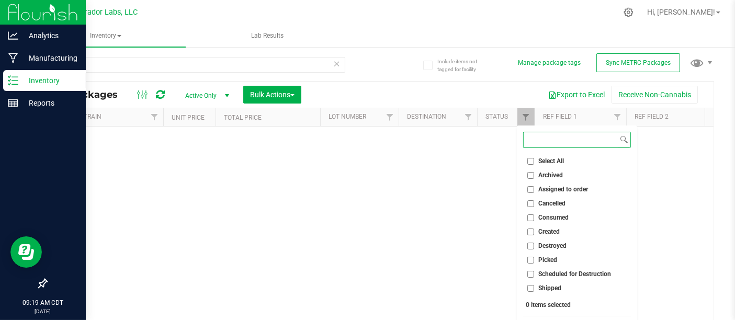
scroll to position [21, 0]
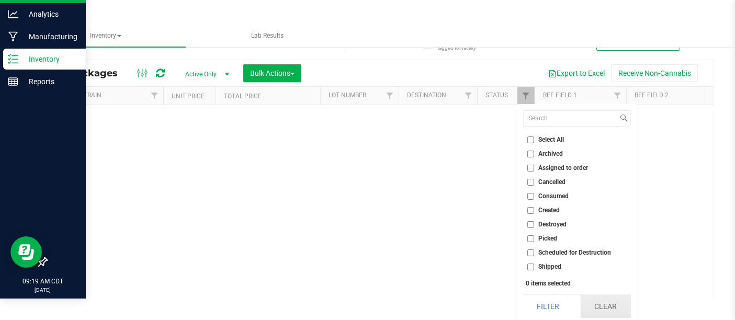
click at [612, 307] on button "Clear" at bounding box center [606, 306] width 50 height 23
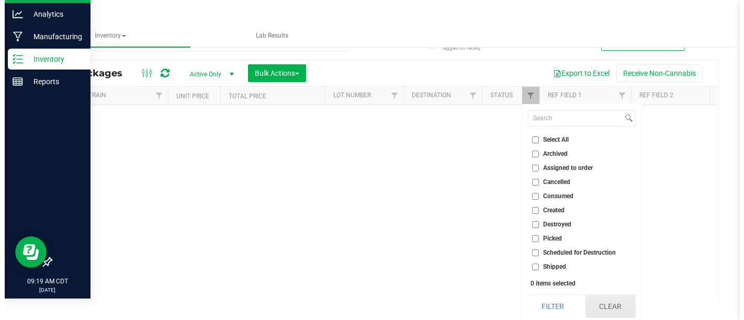
scroll to position [0, 0]
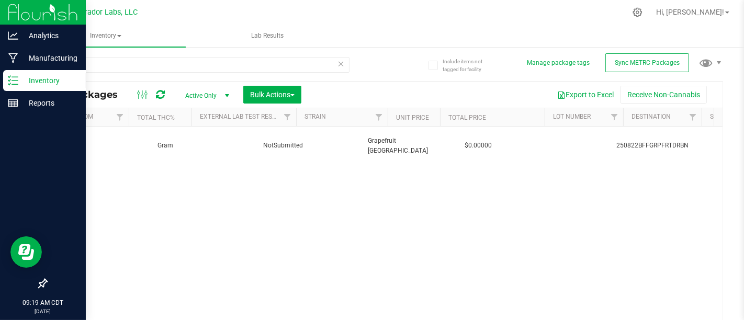
scroll to position [0, 650]
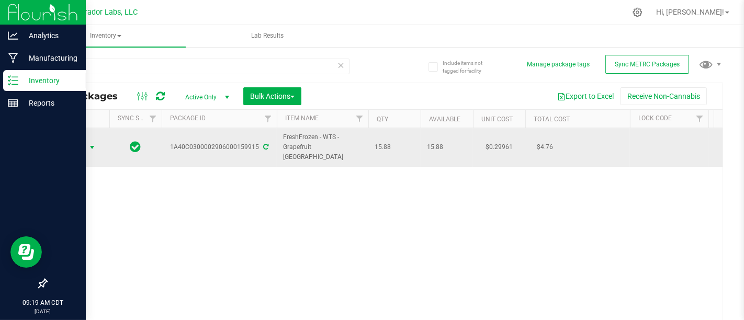
click at [85, 140] on span "Action" at bounding box center [71, 147] width 28 height 15
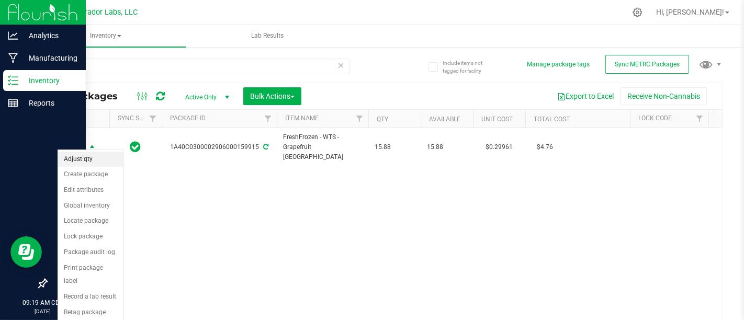
click at [91, 154] on li "Adjust qty" at bounding box center [90, 160] width 65 height 16
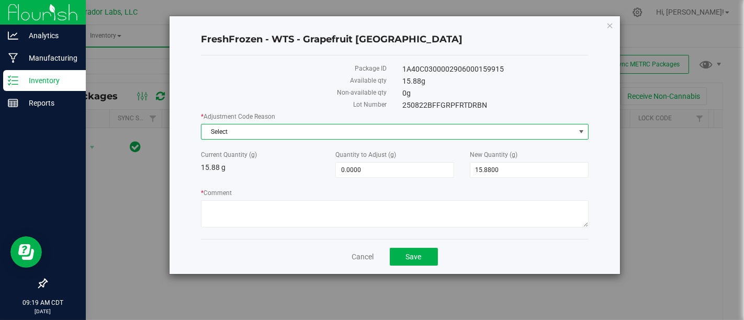
click at [404, 128] on span "Select" at bounding box center [387, 132] width 373 height 15
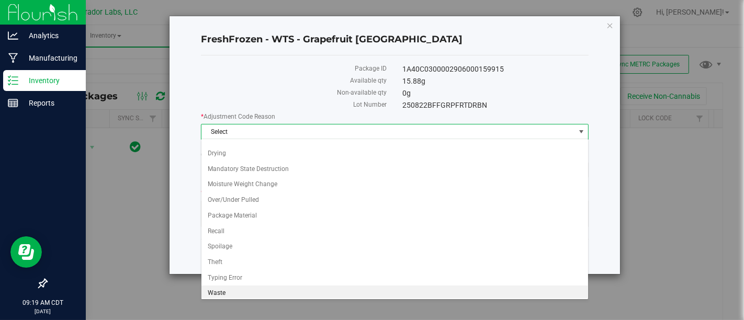
click at [397, 286] on li "Waste" at bounding box center [394, 294] width 387 height 16
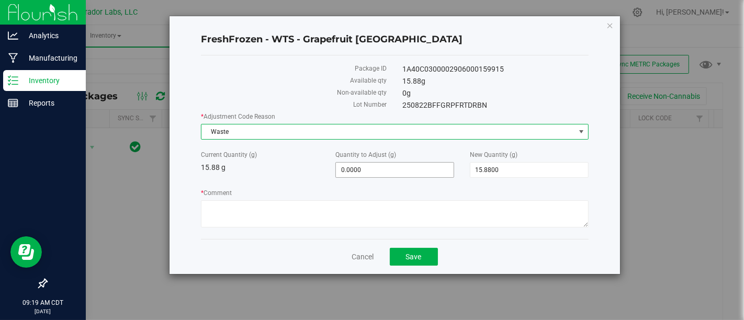
click at [425, 172] on span "0.0000 0" at bounding box center [394, 170] width 119 height 16
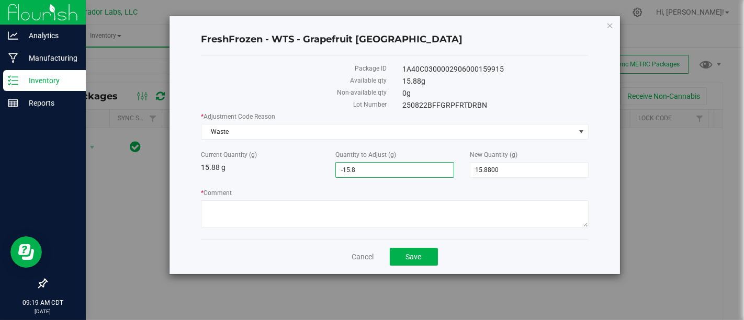
type input "-15.88"
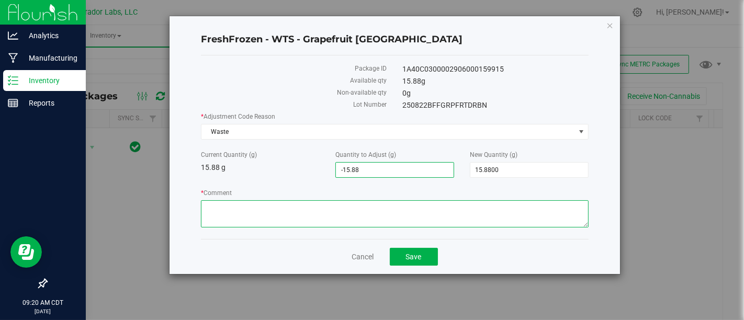
type input "-15.8800"
type input "0.0000"
click at [454, 208] on textarea "* Comment" at bounding box center [394, 213] width 387 height 27
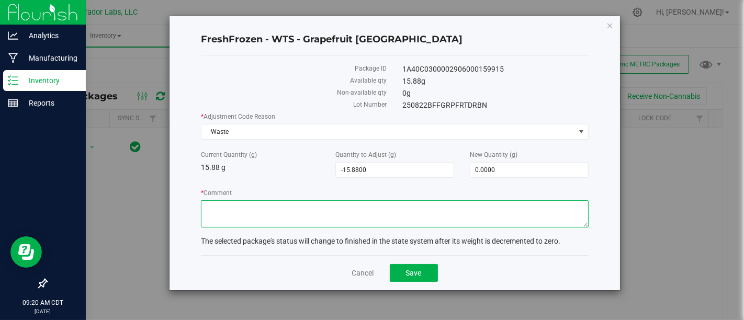
paste textarea "Used 15 grams for wash test material was soaked in ice water in a [PERSON_NAME]…"
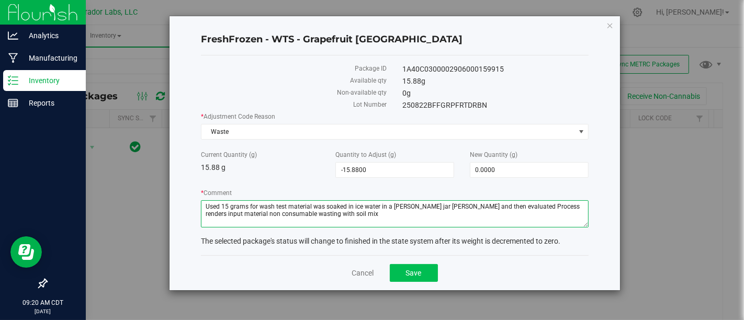
type textarea "Used 15 grams for wash test material was soaked in ice water in a [PERSON_NAME]…"
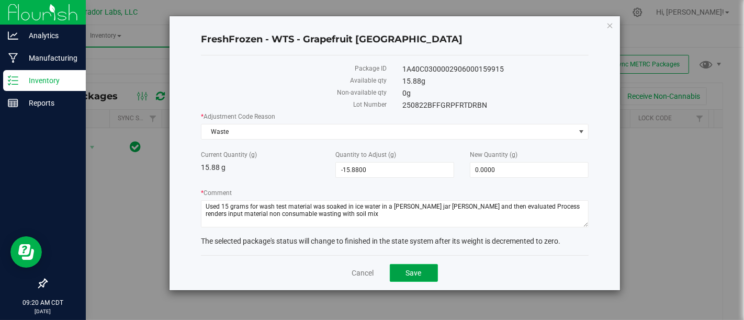
click at [417, 269] on span "Save" at bounding box center [414, 273] width 16 height 8
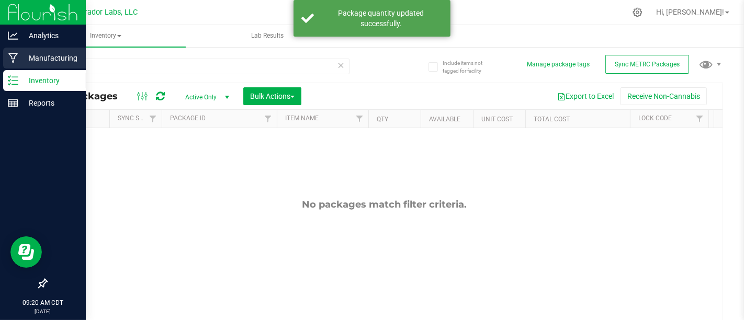
click at [4, 63] on div "Manufacturing" at bounding box center [44, 58] width 83 height 21
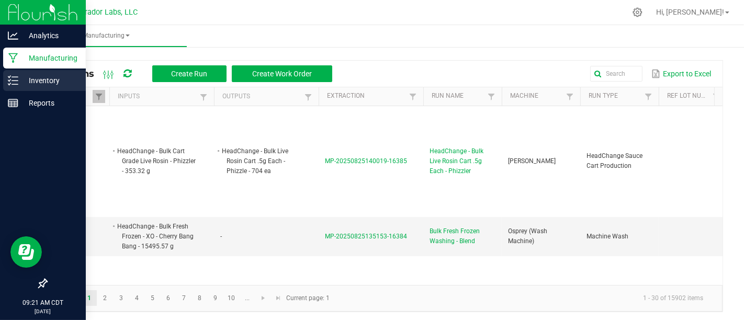
click at [14, 75] on icon at bounding box center [13, 80] width 10 height 10
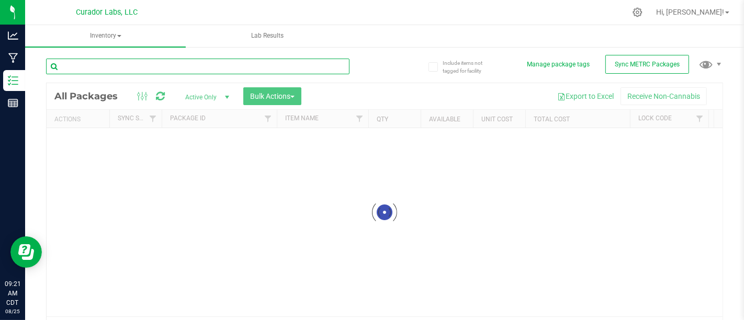
click at [279, 71] on input "text" at bounding box center [197, 67] width 303 height 16
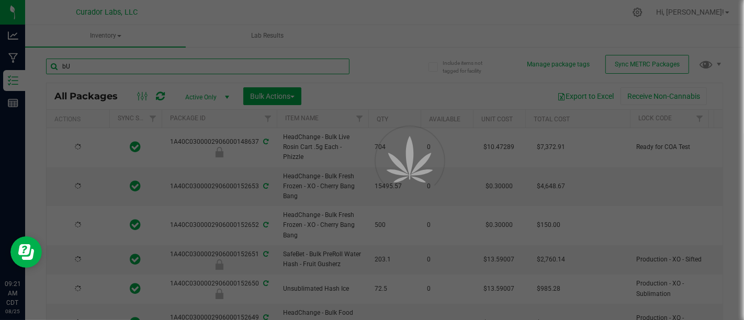
type input "b"
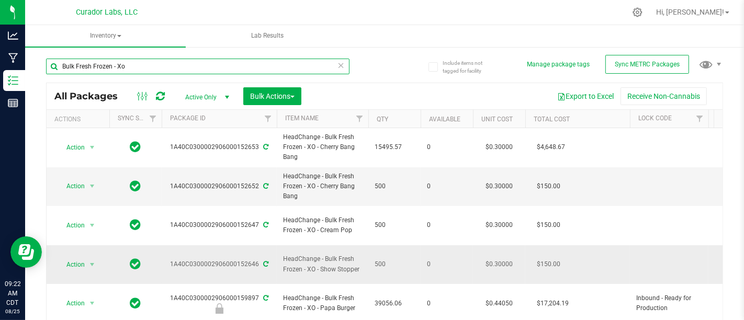
scroll to position [10, 0]
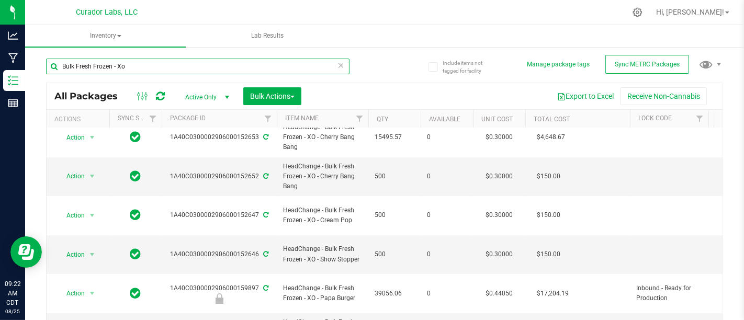
type input "Bulk Fresh Frozen - Xo"
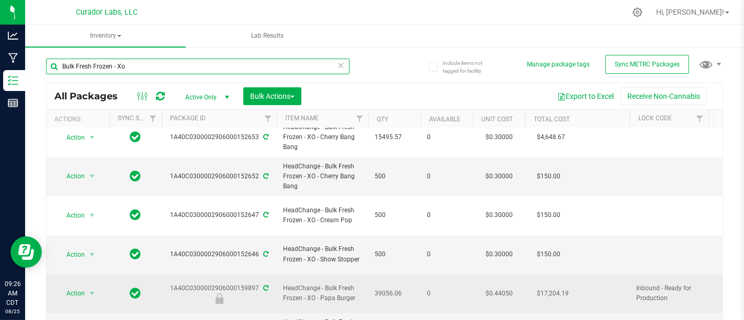
scroll to position [0, 0]
